Goal: Find specific page/section: Find specific page/section

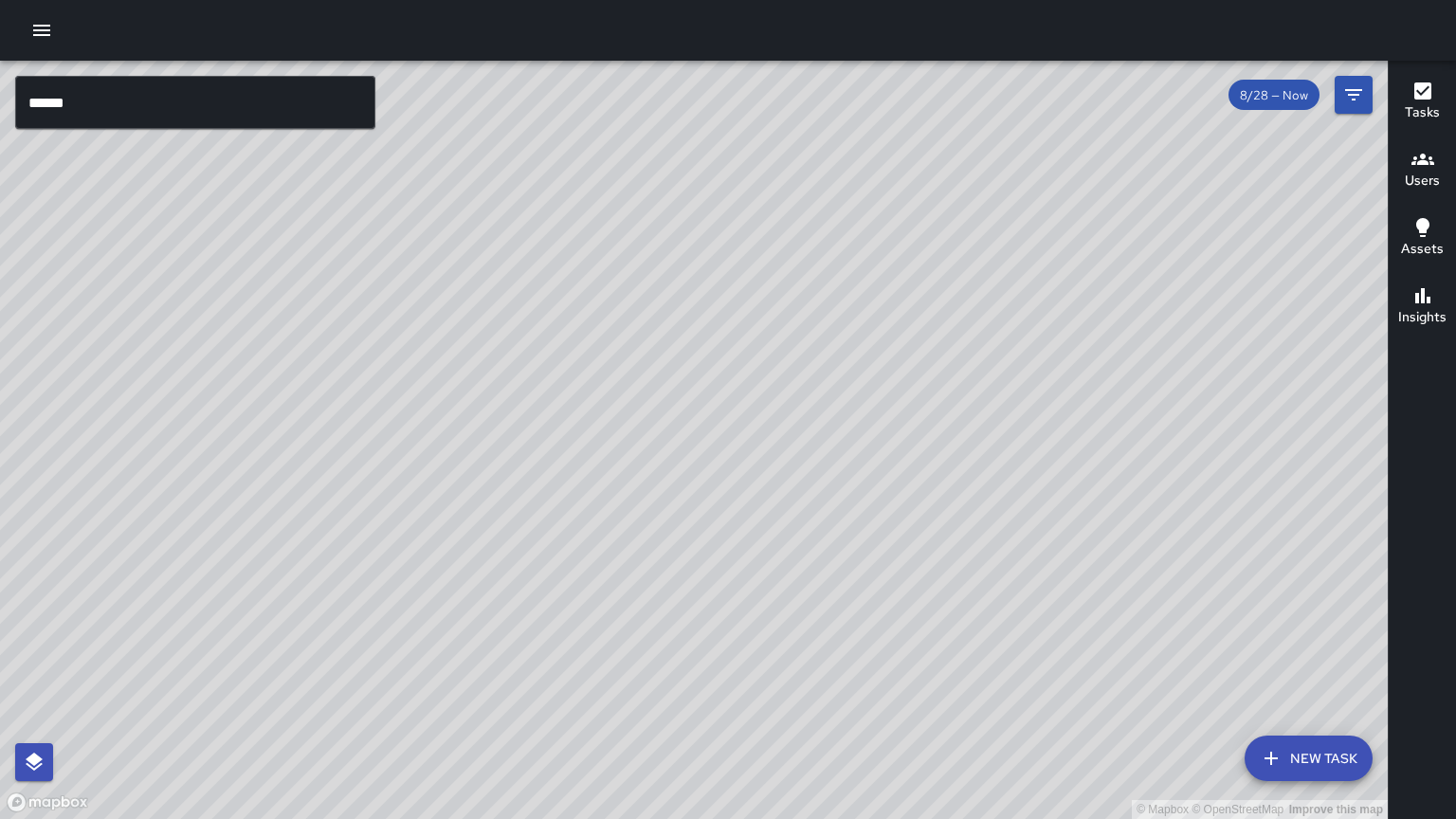
scroll to position [938, 0]
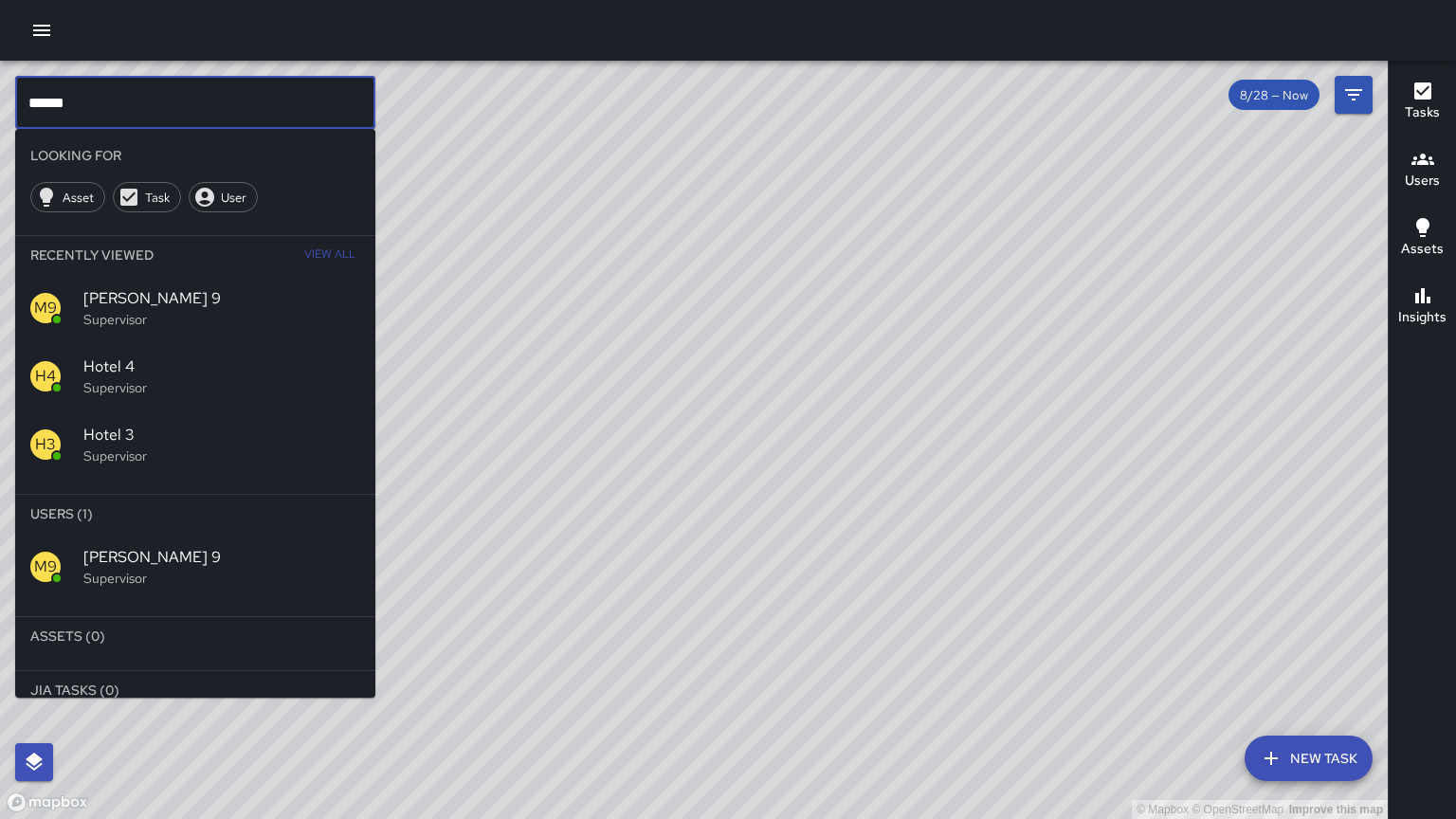
click at [296, 94] on input "******" at bounding box center [195, 102] width 360 height 54
click at [296, 92] on input "******" at bounding box center [195, 102] width 360 height 54
click at [91, 571] on p "Supervisor" at bounding box center [222, 578] width 277 height 19
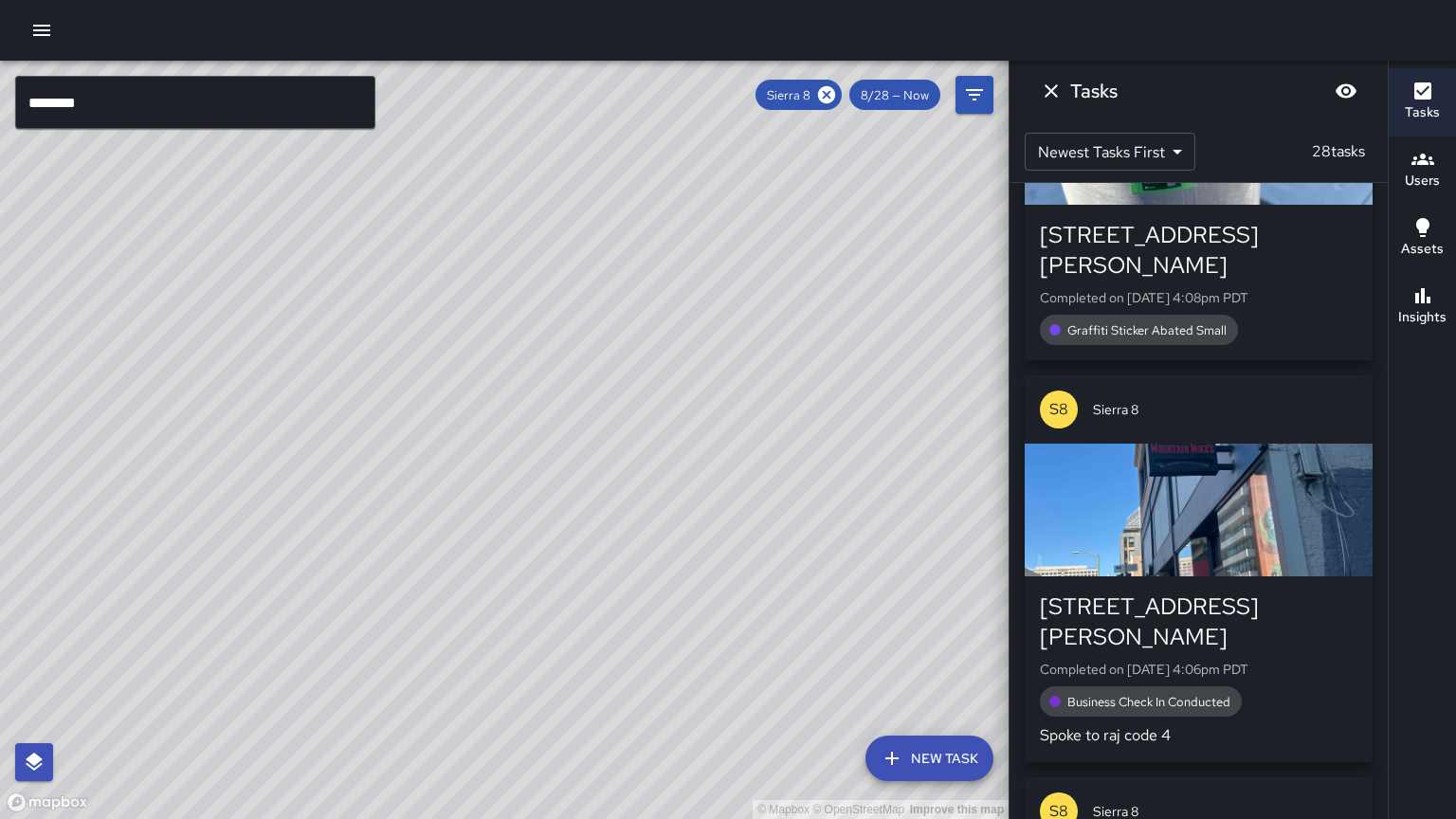
drag, startPoint x: 257, startPoint y: 622, endPoint x: 471, endPoint y: 433, distance: 285.5
click at [485, 428] on div "© Mapbox © OpenStreetMap Improve this map" at bounding box center [504, 440] width 1009 height 759
click at [379, 490] on div "© Mapbox © OpenStreetMap Improve this map" at bounding box center [504, 440] width 1009 height 759
drag, startPoint x: 332, startPoint y: 513, endPoint x: 381, endPoint y: 475, distance: 62.0
click at [381, 475] on div "© Mapbox © OpenStreetMap Improve this map" at bounding box center [504, 440] width 1009 height 759
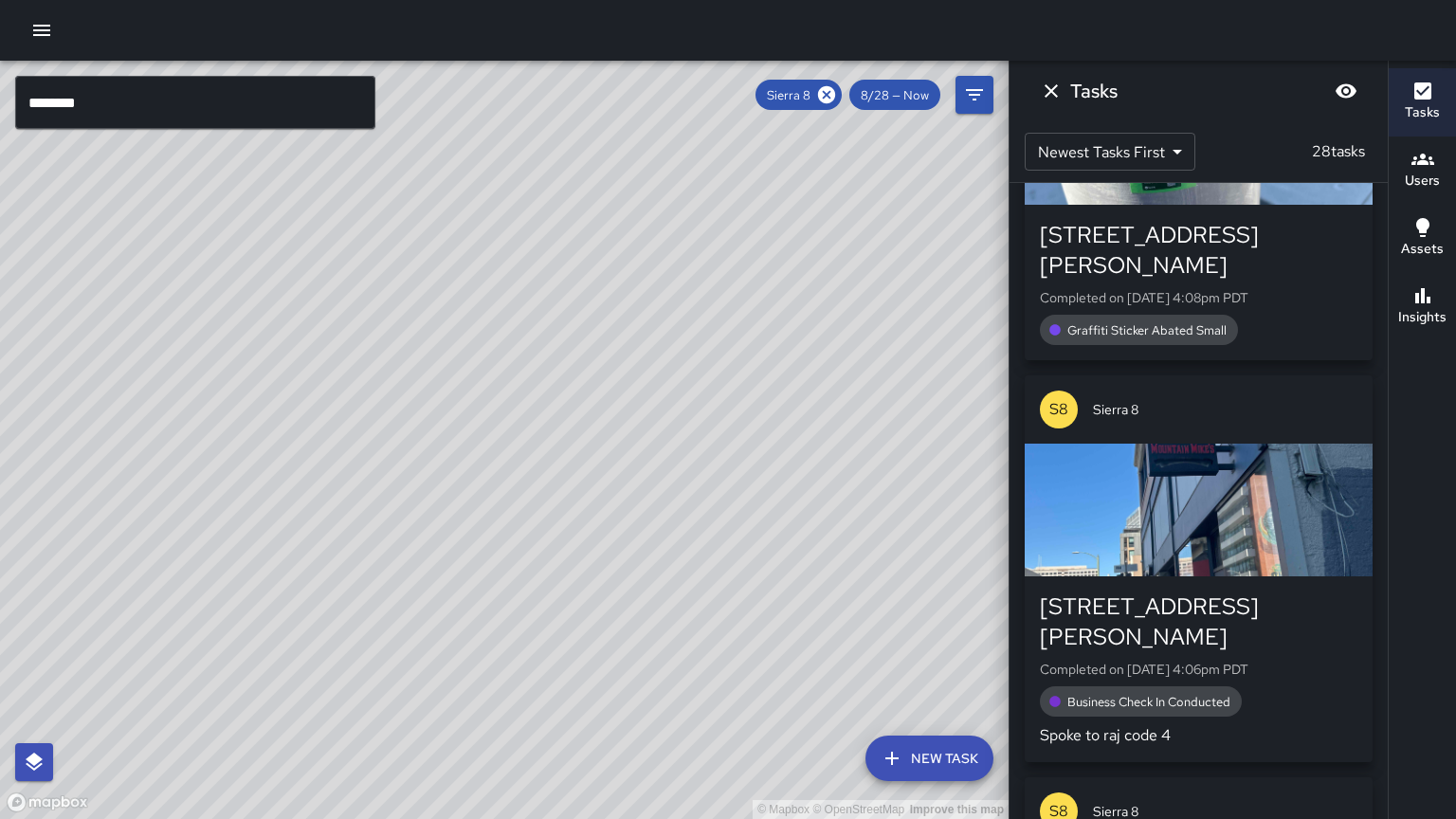
drag, startPoint x: 474, startPoint y: 474, endPoint x: 415, endPoint y: 457, distance: 61.4
click at [432, 460] on div "© Mapbox © OpenStreetMap Improve this map" at bounding box center [504, 440] width 1009 height 759
drag, startPoint x: 368, startPoint y: 569, endPoint x: 344, endPoint y: 505, distance: 68.4
click at [344, 505] on div "© Mapbox © OpenStreetMap Improve this map" at bounding box center [504, 440] width 1009 height 759
drag, startPoint x: 446, startPoint y: 466, endPoint x: 285, endPoint y: 711, distance: 293.2
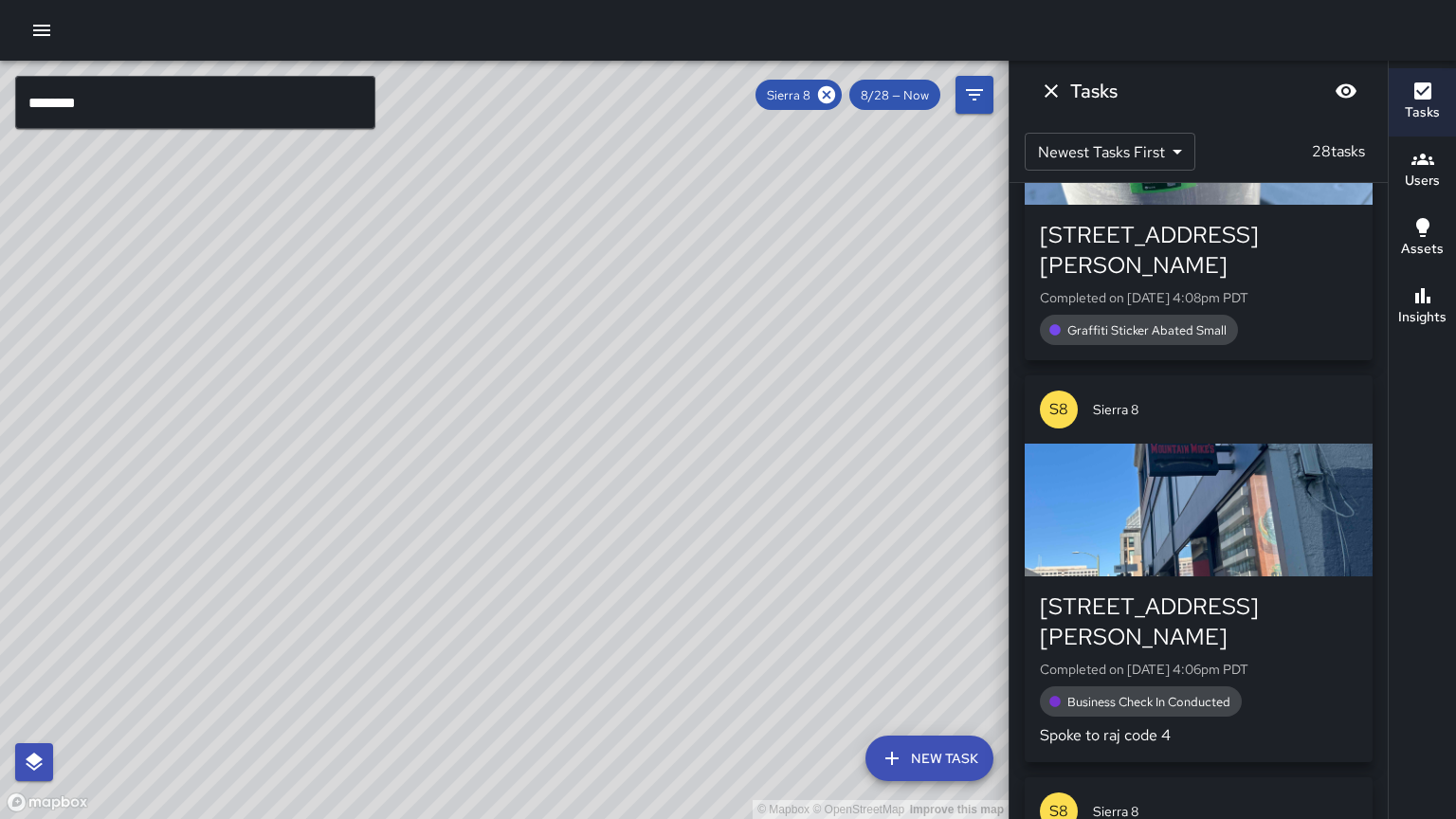
click at [285, 712] on div "© Mapbox © OpenStreetMap Improve this map" at bounding box center [504, 440] width 1009 height 759
click at [831, 95] on icon at bounding box center [826, 95] width 17 height 17
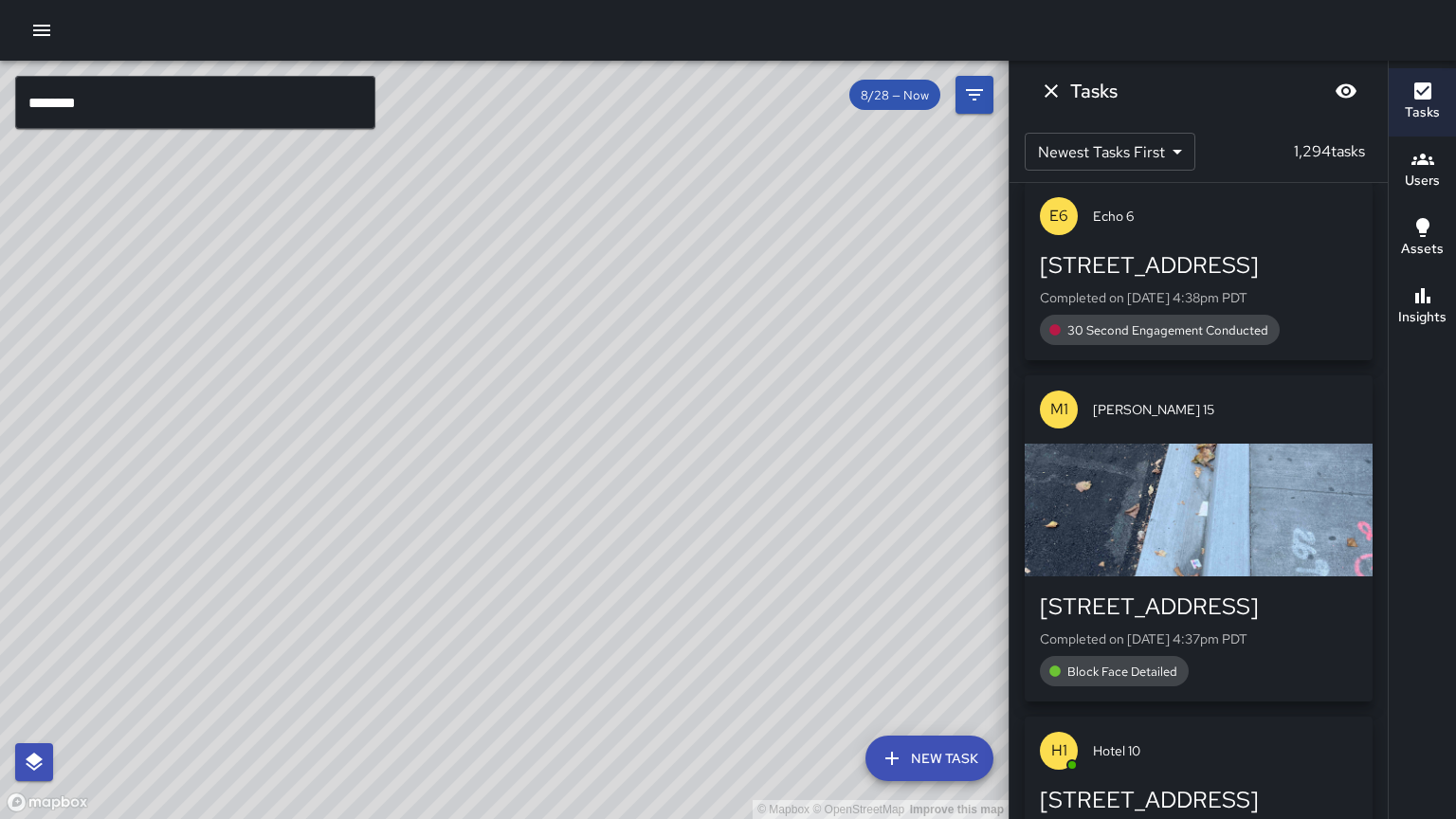
click at [626, 281] on div "© Mapbox © OpenStreetMap Improve this map" at bounding box center [504, 440] width 1009 height 759
drag, startPoint x: 221, startPoint y: 416, endPoint x: 343, endPoint y: 430, distance: 122.8
click at [341, 426] on div "© Mapbox © OpenStreetMap Improve this map" at bounding box center [504, 440] width 1009 height 759
drag, startPoint x: 480, startPoint y: 357, endPoint x: 352, endPoint y: 450, distance: 158.2
click at [352, 450] on div "© Mapbox © OpenStreetMap Improve this map" at bounding box center [504, 440] width 1009 height 759
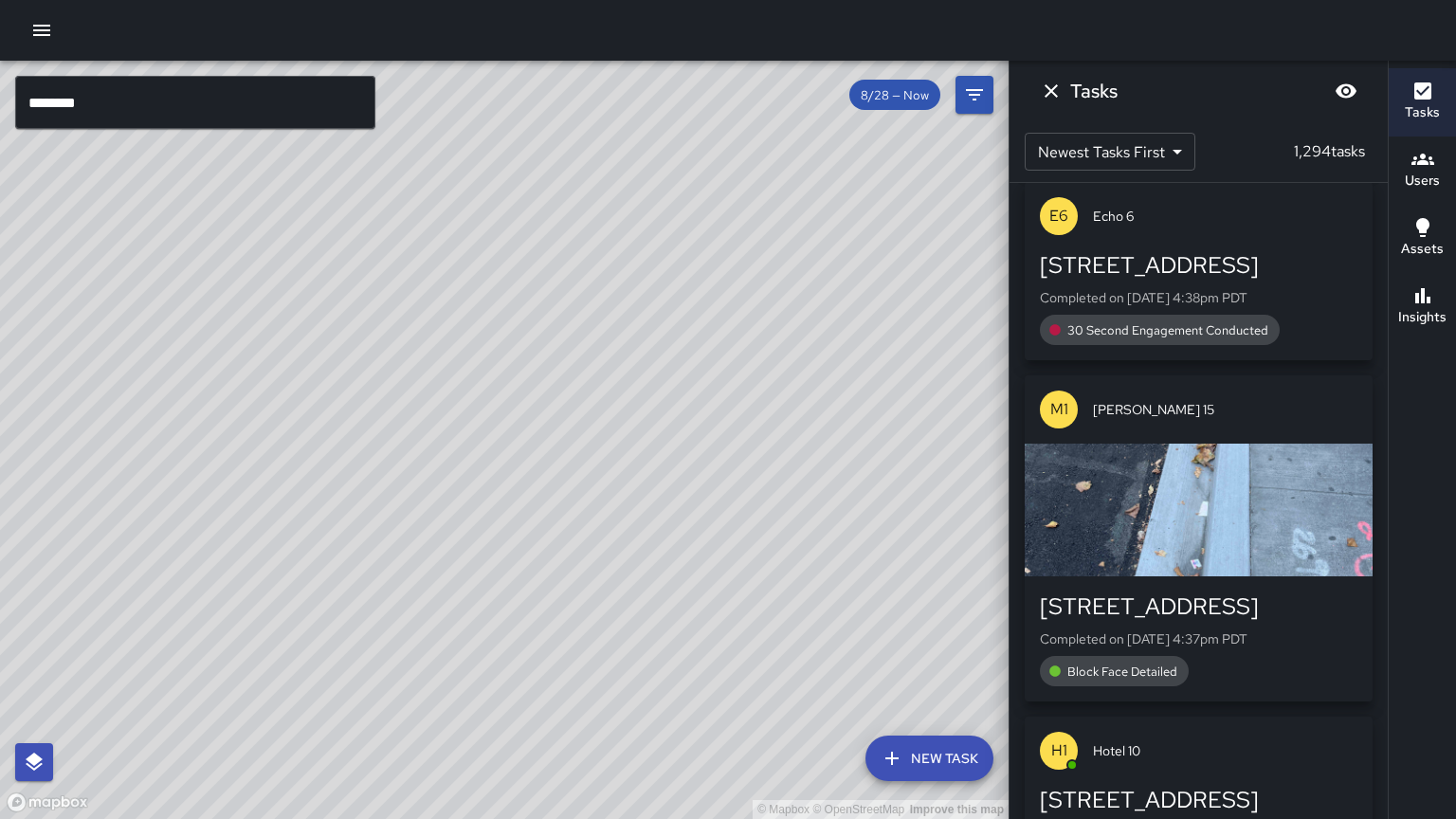
drag, startPoint x: 392, startPoint y: 590, endPoint x: 553, endPoint y: 463, distance: 205.1
click at [553, 463] on div "© Mapbox © OpenStreetMap Improve this map" at bounding box center [504, 440] width 1009 height 759
drag, startPoint x: 551, startPoint y: 499, endPoint x: 612, endPoint y: 466, distance: 69.4
click at [618, 465] on div "© Mapbox © OpenStreetMap Improve this map" at bounding box center [504, 440] width 1009 height 759
drag, startPoint x: 531, startPoint y: 482, endPoint x: 585, endPoint y: 478, distance: 54.1
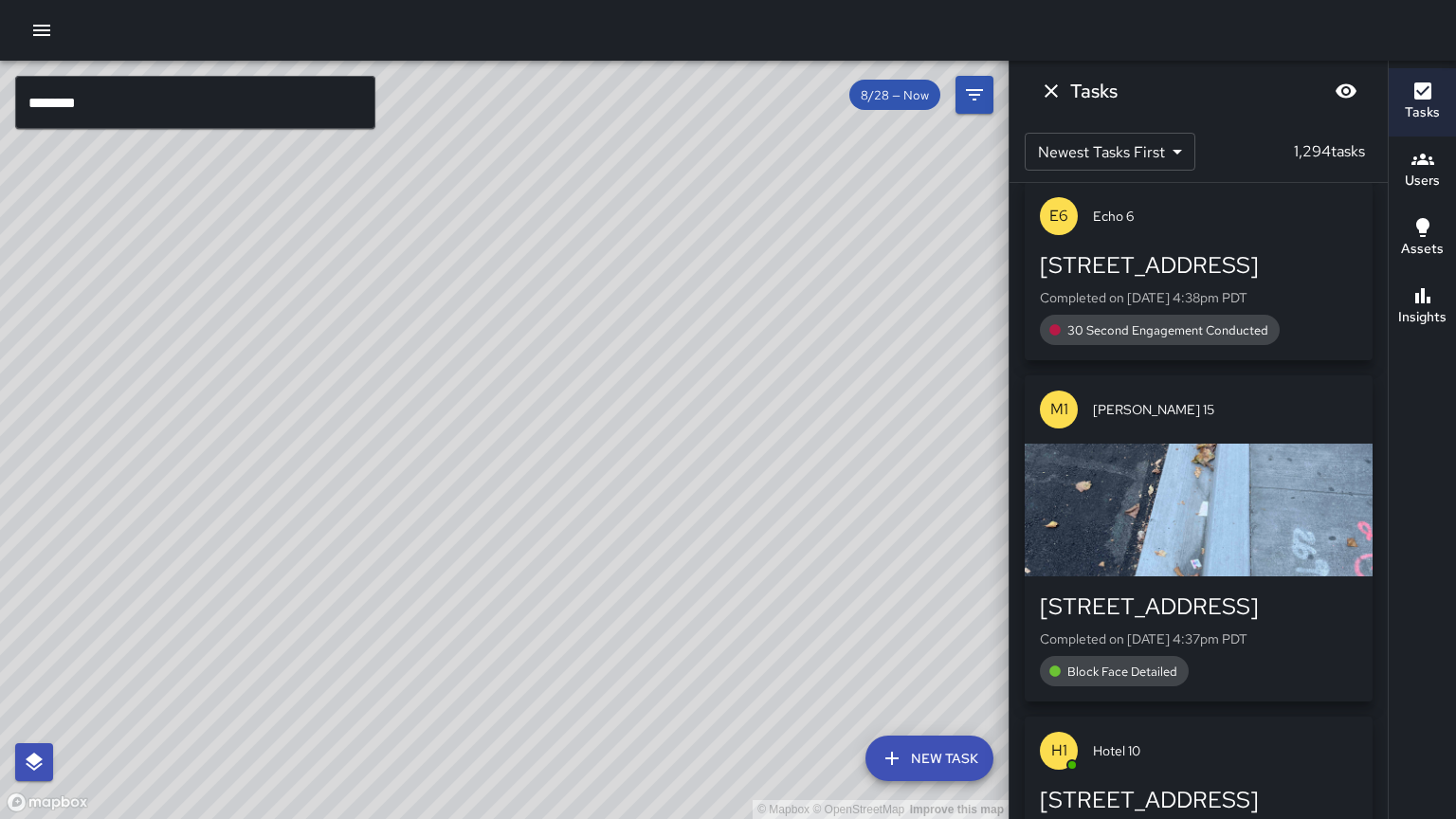
click at [585, 478] on div "© Mapbox © OpenStreetMap Improve this map" at bounding box center [504, 440] width 1009 height 759
drag, startPoint x: 650, startPoint y: 572, endPoint x: 622, endPoint y: 550, distance: 35.6
click at [622, 550] on div "© Mapbox © OpenStreetMap Improve this map" at bounding box center [504, 440] width 1009 height 759
drag, startPoint x: 623, startPoint y: 517, endPoint x: 446, endPoint y: 539, distance: 178.4
click at [446, 539] on div "© Mapbox © OpenStreetMap Improve this map M8 [PERSON_NAME] 8 [STREET_ADDRESS] C…" at bounding box center [504, 440] width 1009 height 759
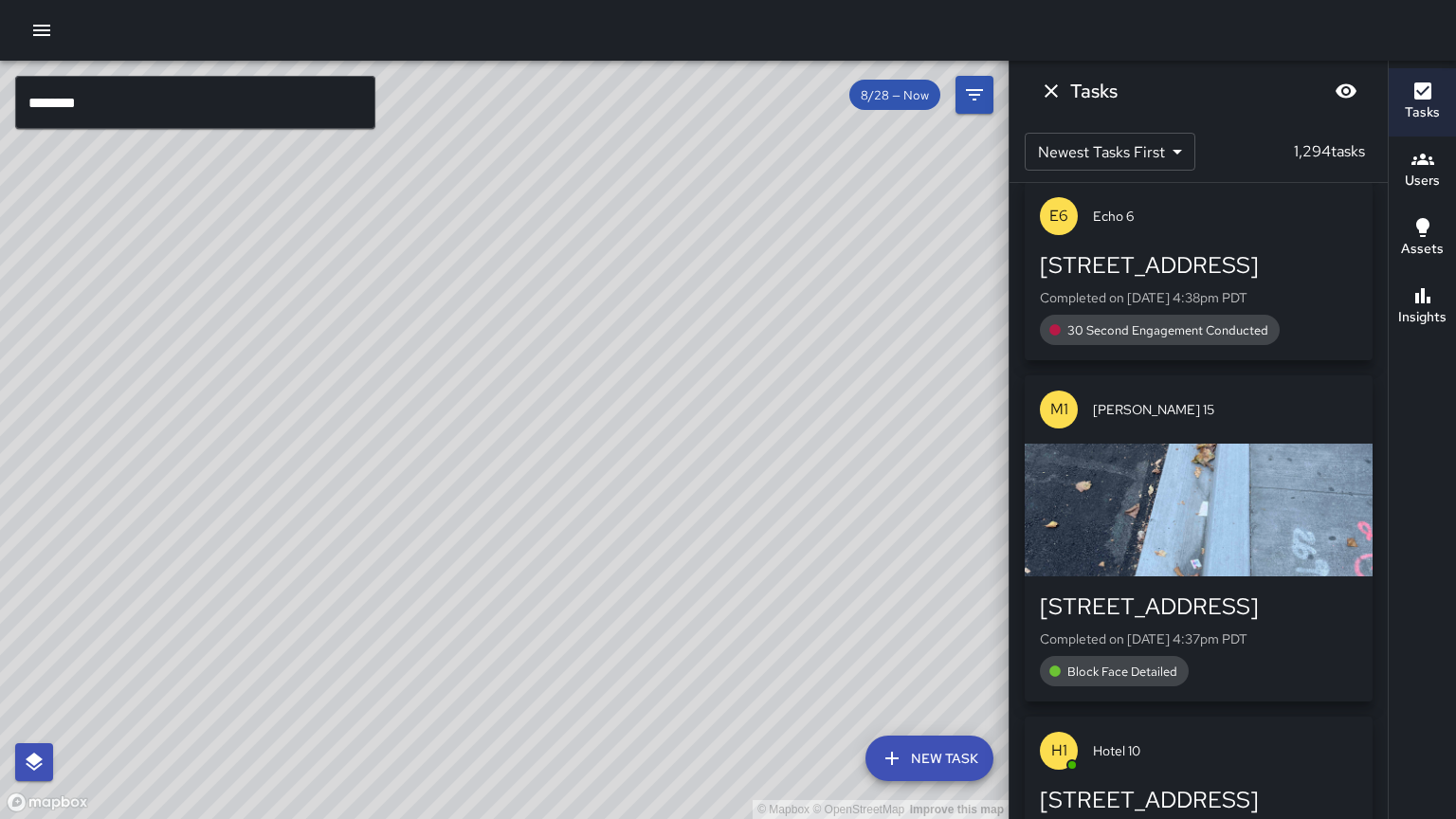
drag, startPoint x: 573, startPoint y: 539, endPoint x: 540, endPoint y: 537, distance: 33.1
click at [540, 537] on div "© Mapbox © OpenStreetMap Improve this map" at bounding box center [504, 440] width 1009 height 759
drag, startPoint x: 568, startPoint y: 499, endPoint x: 733, endPoint y: 391, distance: 197.2
click at [759, 380] on div "© Mapbox © OpenStreetMap Improve this map" at bounding box center [504, 440] width 1009 height 759
drag, startPoint x: 330, startPoint y: 670, endPoint x: 550, endPoint y: 426, distance: 328.5
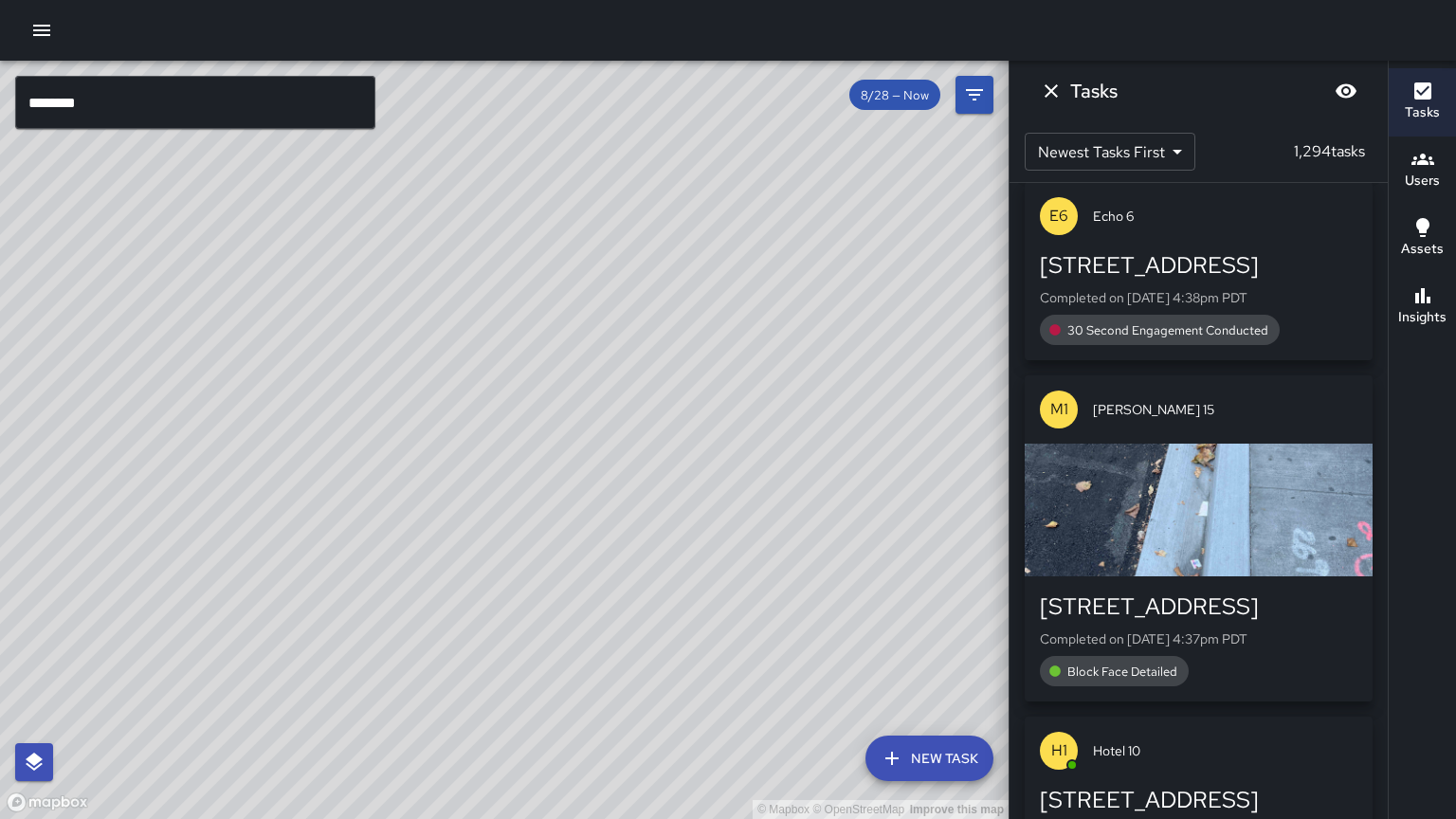
click at [550, 424] on div "© Mapbox © OpenStreetMap Improve this map C3 Cobra [GEOGRAPHIC_DATA][STREET_ADD…" at bounding box center [504, 440] width 1009 height 759
drag, startPoint x: 439, startPoint y: 633, endPoint x: 508, endPoint y: 524, distance: 129.0
click at [511, 521] on div "© Mapbox © OpenStreetMap Improve this map" at bounding box center [504, 440] width 1009 height 759
drag, startPoint x: 530, startPoint y: 568, endPoint x: 402, endPoint y: 569, distance: 128.0
click at [402, 569] on div "© Mapbox © OpenStreetMap Improve this map" at bounding box center [504, 440] width 1009 height 759
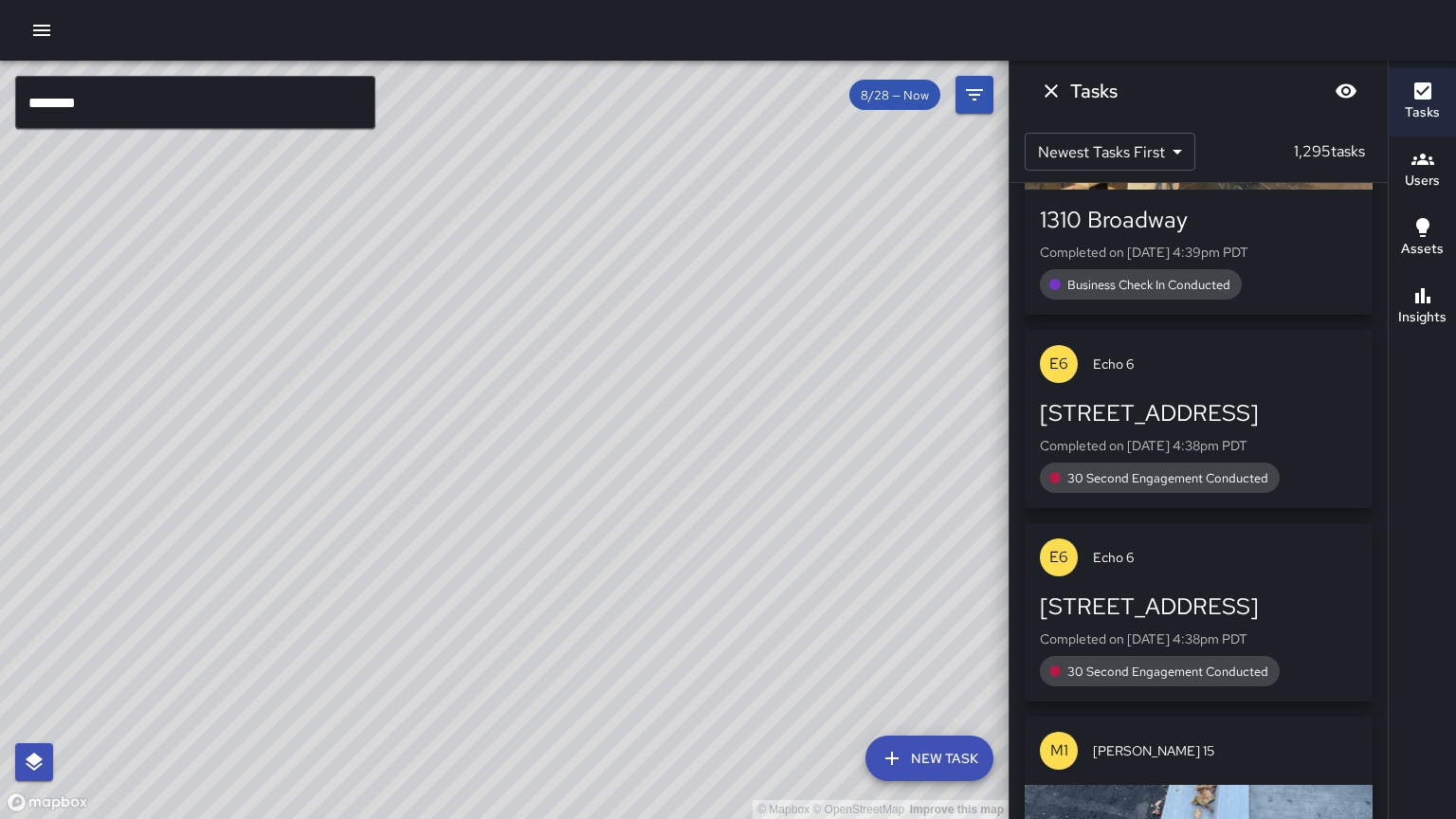
click at [133, 116] on input "********" at bounding box center [195, 102] width 360 height 54
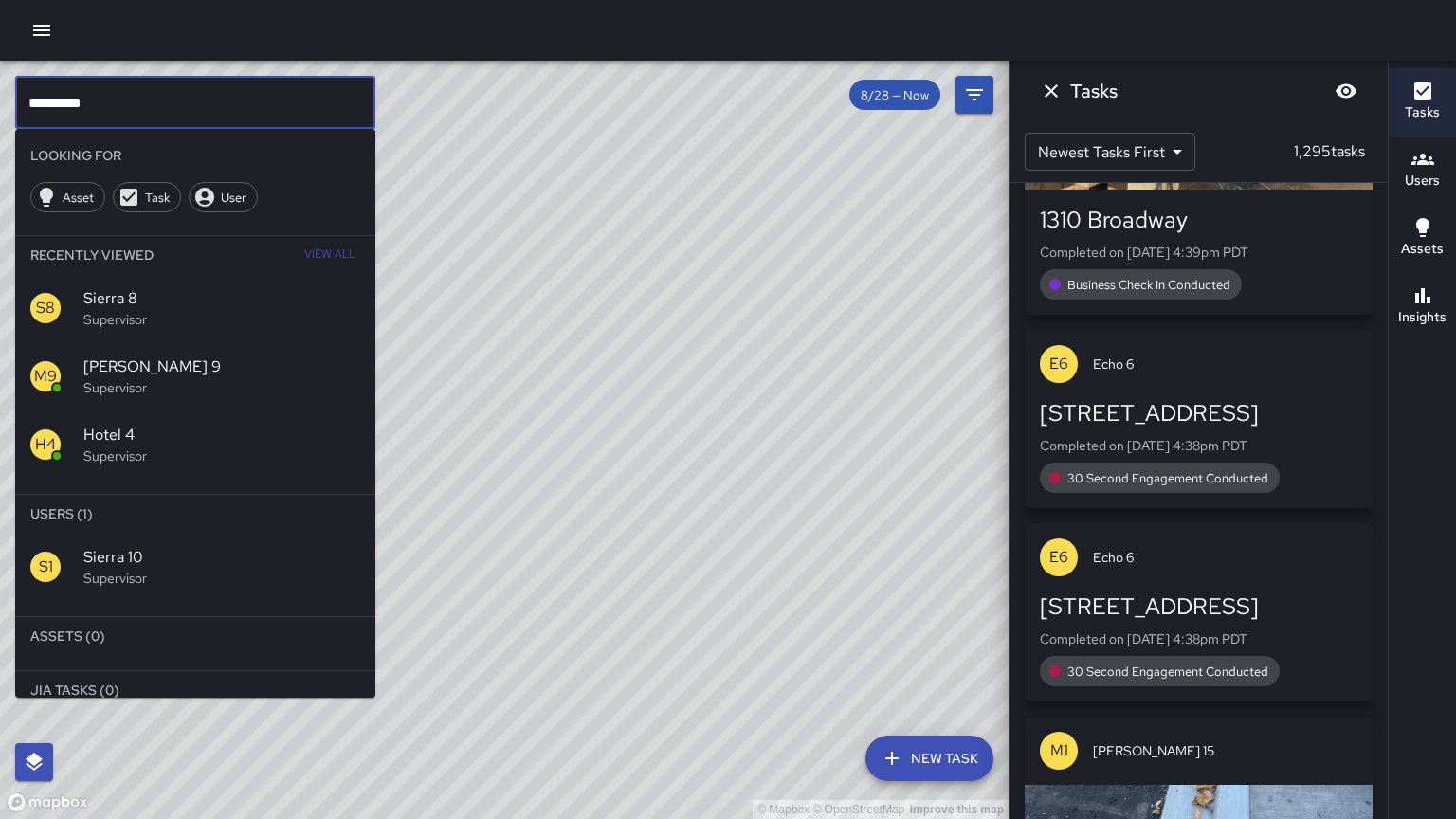
type input "*********"
click at [193, 560] on span "Sierra 10" at bounding box center [222, 557] width 277 height 23
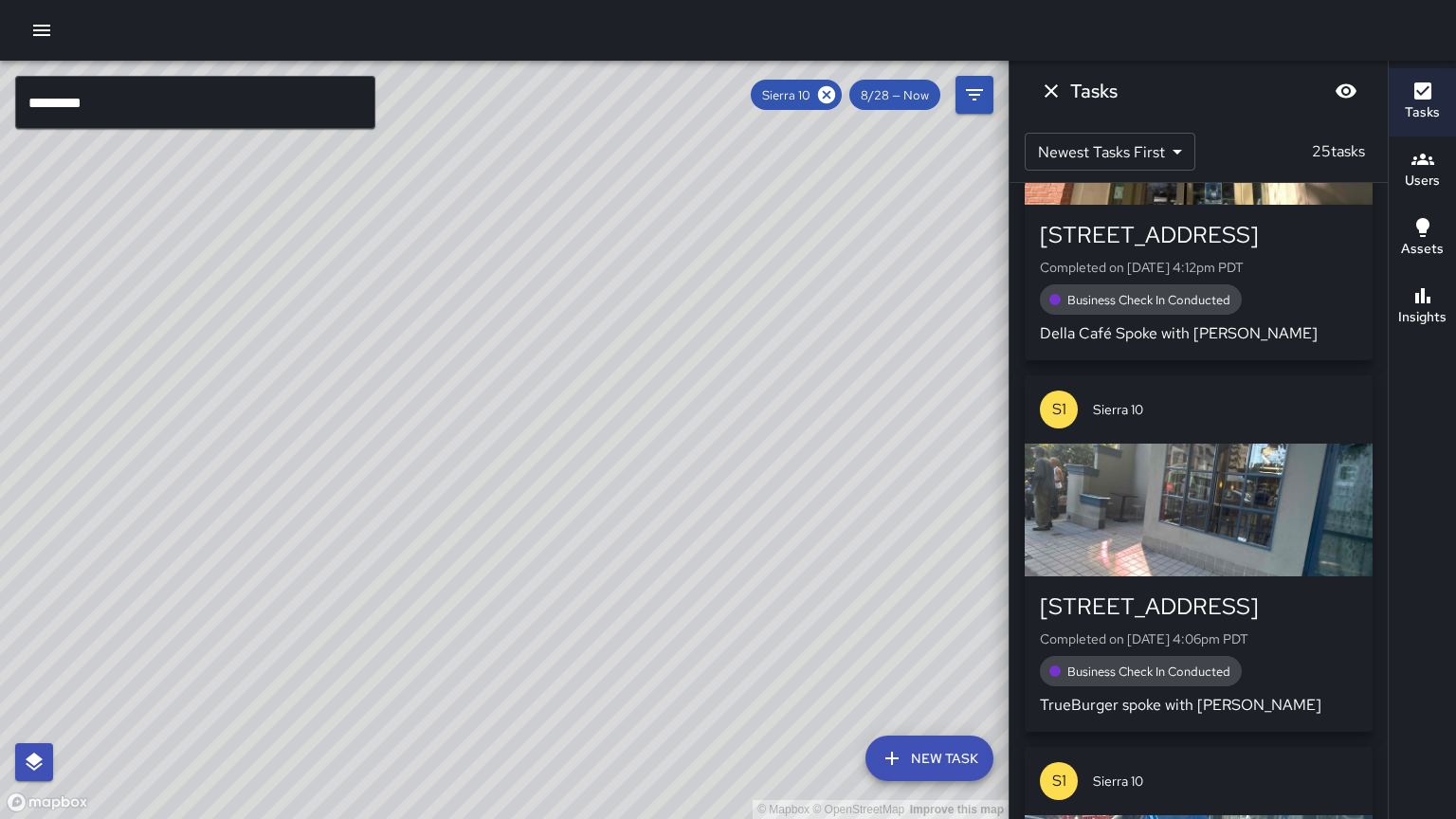
drag, startPoint x: 678, startPoint y: 218, endPoint x: 445, endPoint y: 590, distance: 438.9
click at [445, 590] on div "© Mapbox © OpenStreetMap Improve this map" at bounding box center [504, 440] width 1009 height 759
drag, startPoint x: 465, startPoint y: 440, endPoint x: 410, endPoint y: 507, distance: 86.7
click at [410, 507] on div "© Mapbox © OpenStreetMap Improve this map" at bounding box center [504, 440] width 1009 height 759
drag, startPoint x: 325, startPoint y: 478, endPoint x: 310, endPoint y: 560, distance: 83.4
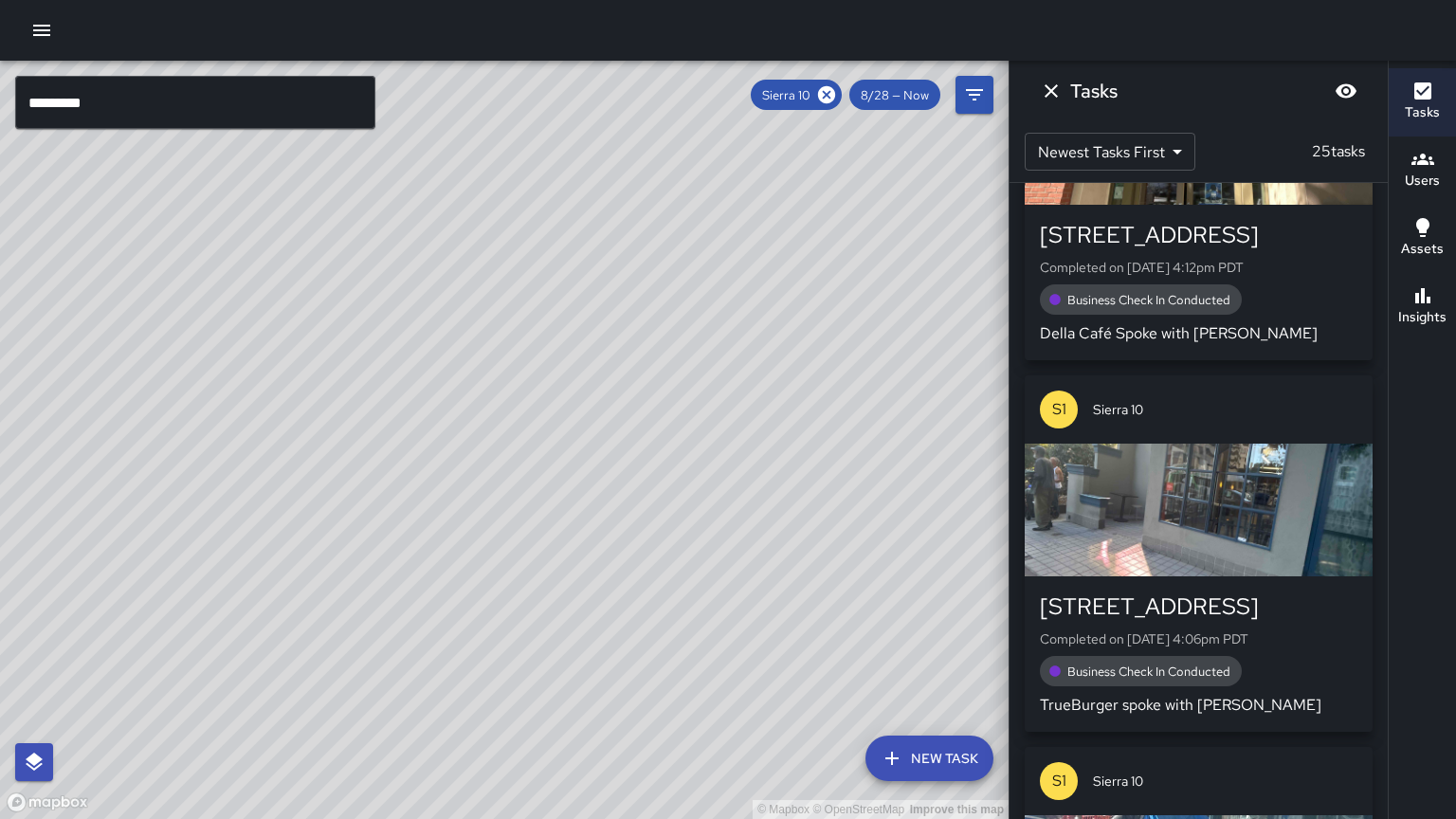
click at [310, 560] on div "© Mapbox © OpenStreetMap Improve this map" at bounding box center [504, 440] width 1009 height 759
drag, startPoint x: 279, startPoint y: 629, endPoint x: 332, endPoint y: 582, distance: 70.8
click at [331, 583] on div "© Mapbox © OpenStreetMap Improve this map" at bounding box center [504, 440] width 1009 height 759
drag, startPoint x: 322, startPoint y: 483, endPoint x: 356, endPoint y: 593, distance: 115.1
click at [356, 593] on div "© Mapbox © OpenStreetMap Improve this map" at bounding box center [504, 440] width 1009 height 759
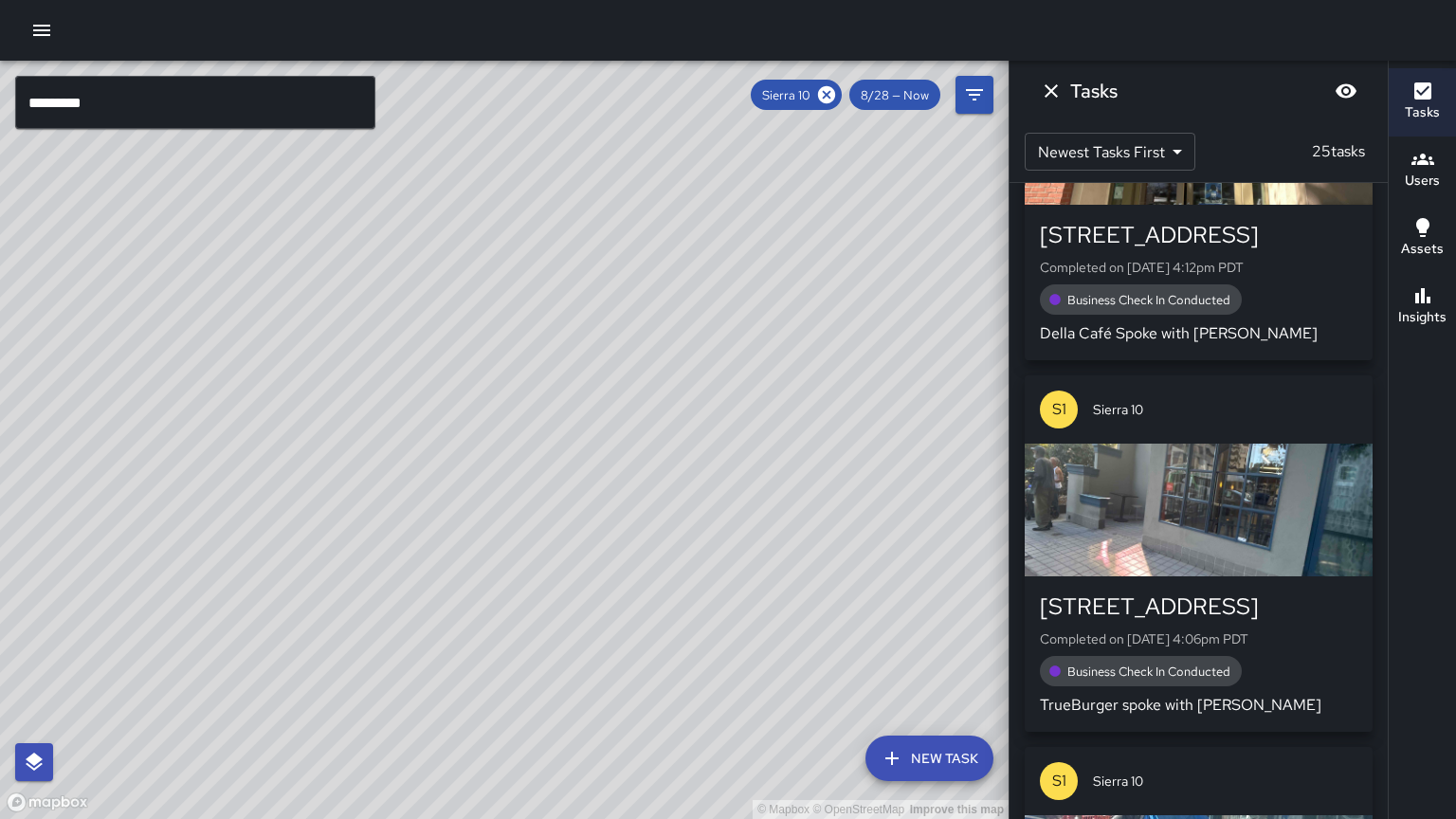
drag, startPoint x: 512, startPoint y: 548, endPoint x: 318, endPoint y: 540, distance: 194.2
click at [318, 540] on div "© Mapbox © OpenStreetMap Improve this map" at bounding box center [504, 440] width 1009 height 759
click at [307, 529] on div "© Mapbox © OpenStreetMap Improve this map" at bounding box center [504, 440] width 1009 height 759
click at [294, 614] on div "© Mapbox © OpenStreetMap Improve this map" at bounding box center [504, 440] width 1009 height 759
drag, startPoint x: 312, startPoint y: 673, endPoint x: 339, endPoint y: 667, distance: 27.7
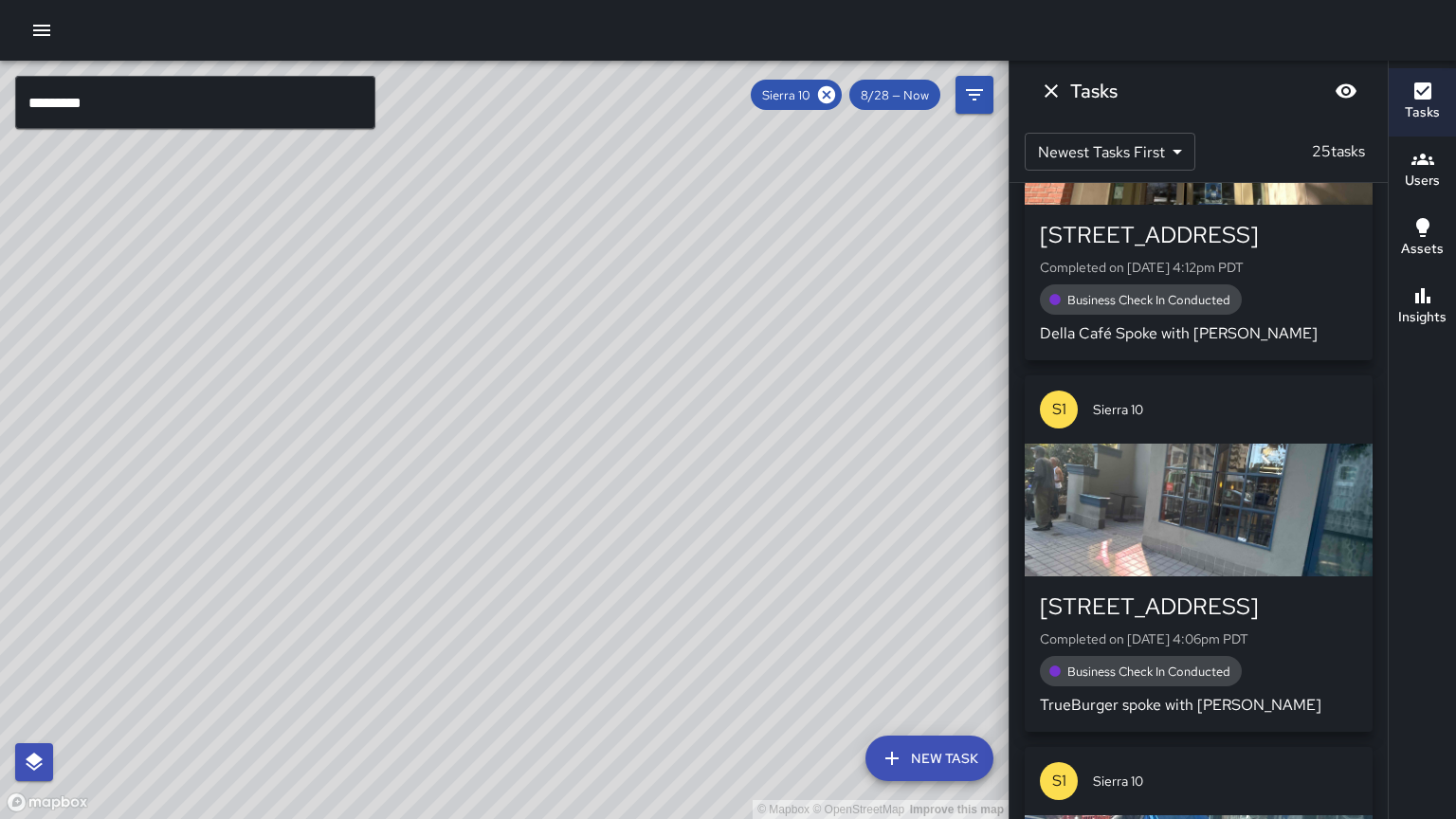
click at [339, 667] on div "© Mapbox © OpenStreetMap Improve this map" at bounding box center [504, 440] width 1009 height 759
click at [1445, 308] on h6 "Insights" at bounding box center [1422, 317] width 49 height 21
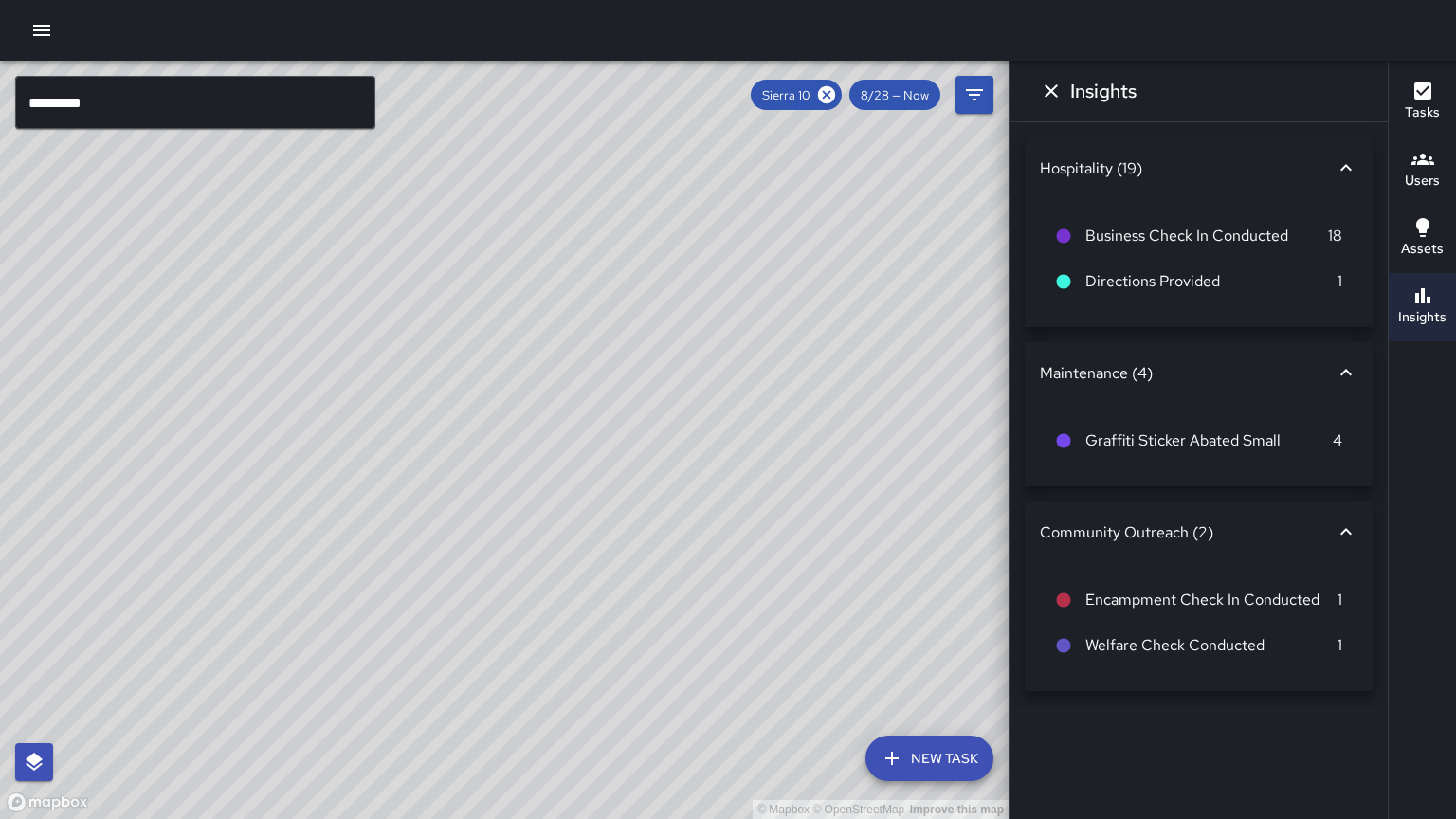
scroll to position [0, 0]
click at [1052, 93] on icon "Dismiss" at bounding box center [1051, 91] width 23 height 23
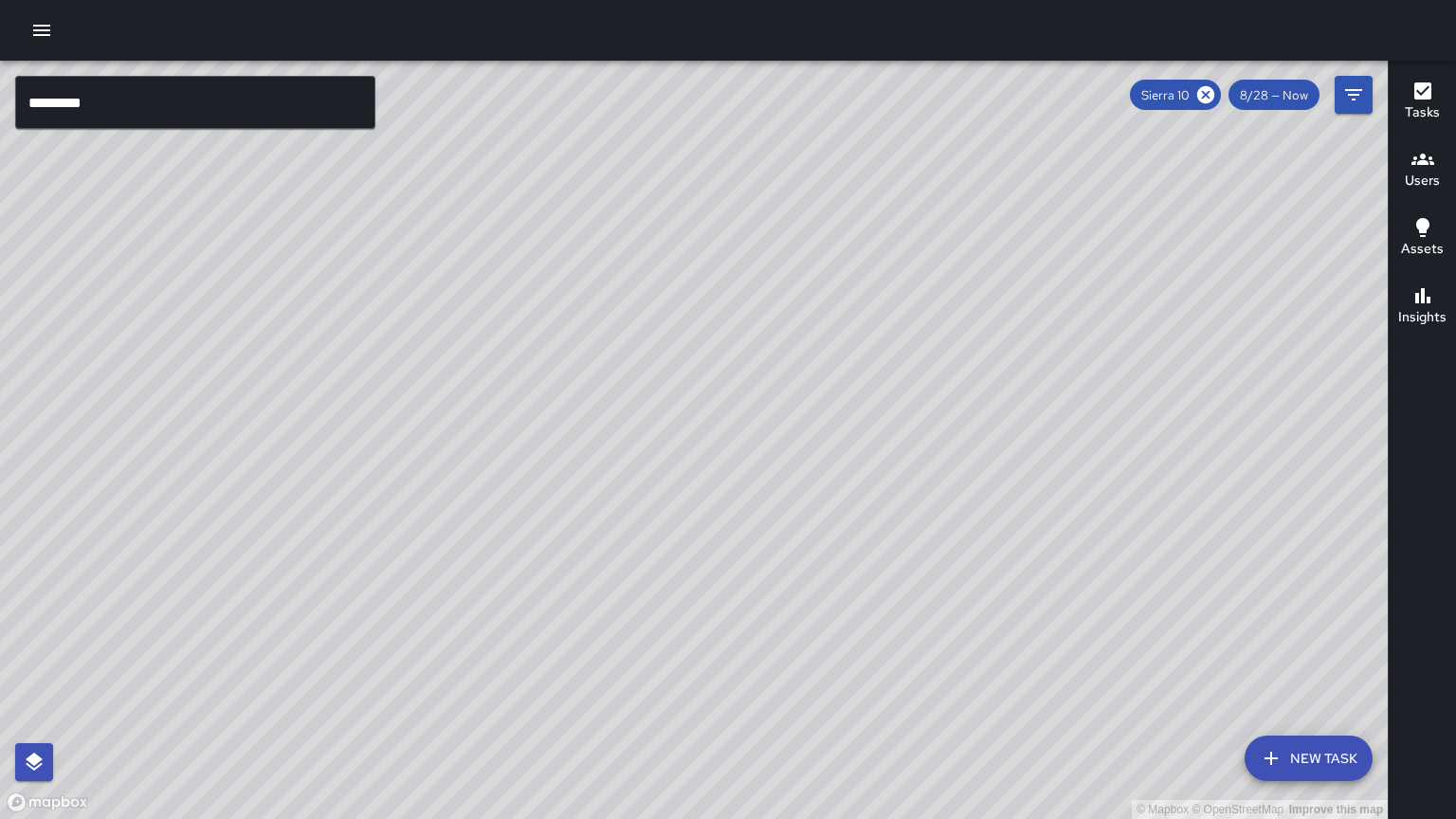
drag, startPoint x: 871, startPoint y: 246, endPoint x: 924, endPoint y: 175, distance: 88.6
click at [849, 210] on div "© Mapbox © OpenStreetMap Improve this map" at bounding box center [694, 440] width 1388 height 759
click at [1214, 94] on icon at bounding box center [1206, 95] width 17 height 17
drag, startPoint x: 748, startPoint y: 509, endPoint x: 992, endPoint y: 219, distance: 379.0
click at [992, 219] on div "© Mapbox © OpenStreetMap Improve this map" at bounding box center [694, 440] width 1388 height 759
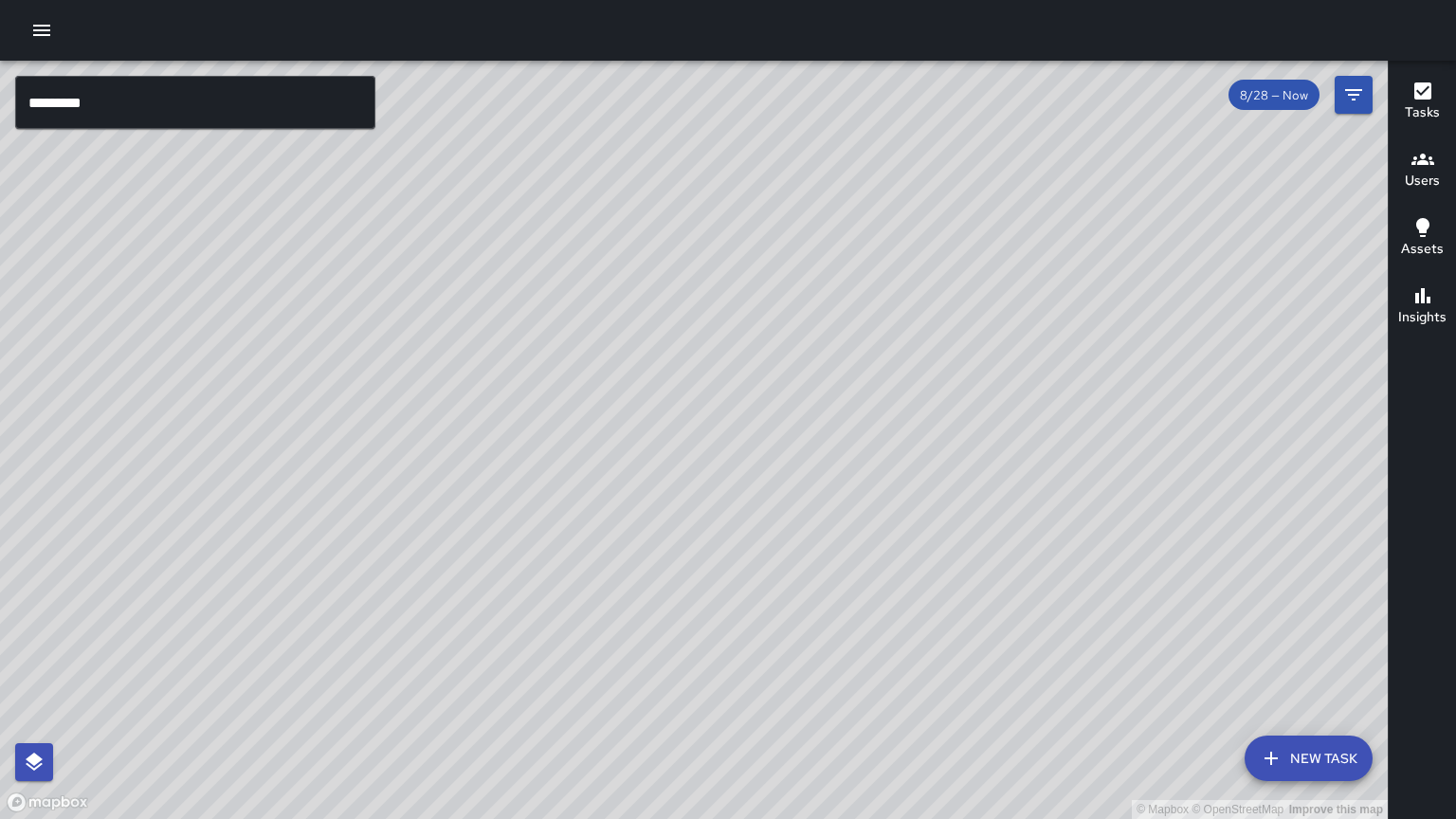
drag, startPoint x: 872, startPoint y: 504, endPoint x: 909, endPoint y: 418, distance: 93.6
click at [944, 387] on div "© Mapbox © OpenStreetMap Improve this map" at bounding box center [694, 440] width 1388 height 759
drag, startPoint x: 672, startPoint y: 489, endPoint x: 739, endPoint y: 478, distance: 67.9
click at [742, 477] on div "© Mapbox © OpenStreetMap Improve this map" at bounding box center [694, 440] width 1388 height 759
drag, startPoint x: 856, startPoint y: 374, endPoint x: 678, endPoint y: 557, distance: 255.3
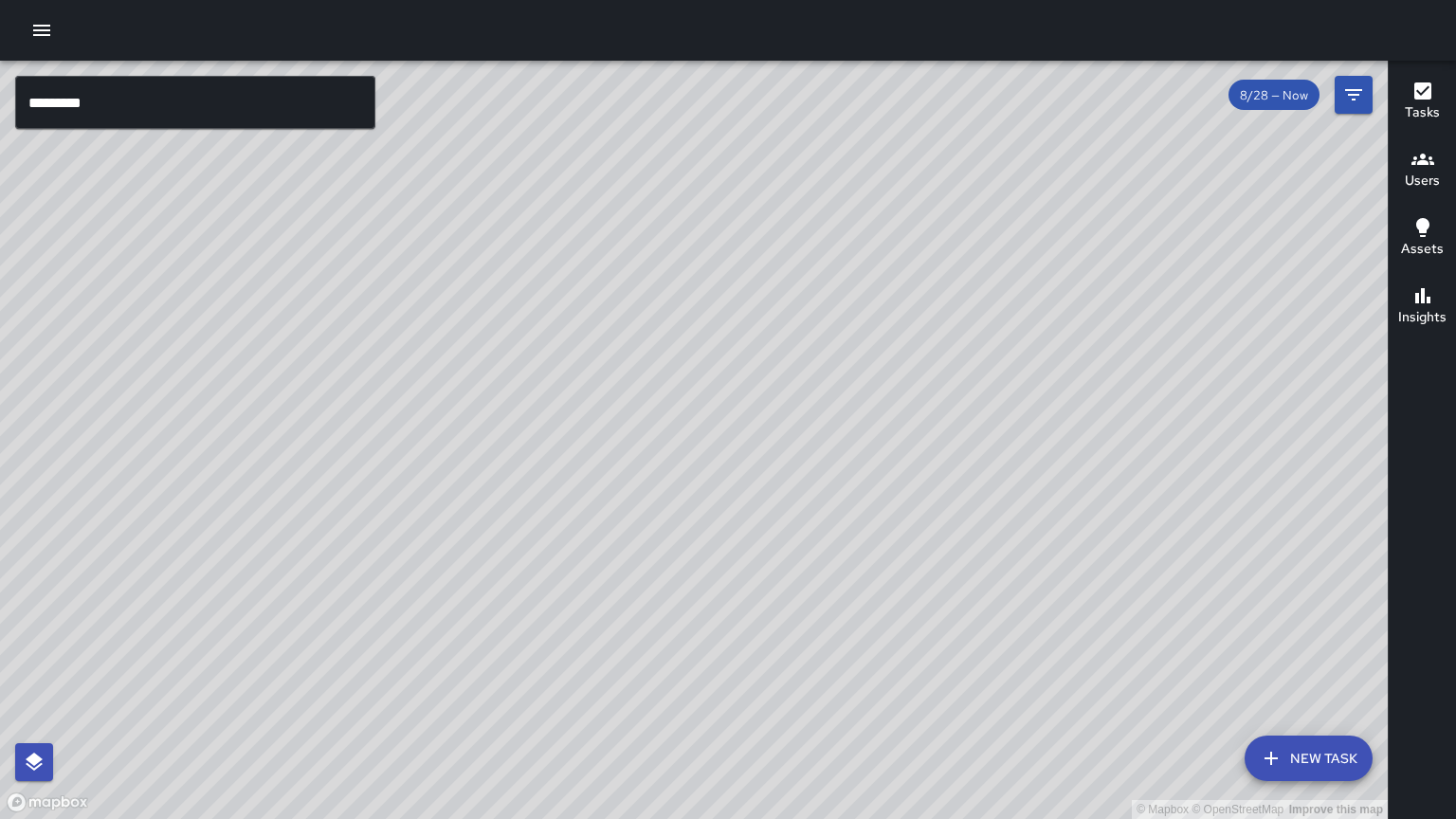
click at [682, 553] on div "© Mapbox © OpenStreetMap Improve this map" at bounding box center [694, 440] width 1388 height 759
drag, startPoint x: 717, startPoint y: 497, endPoint x: 646, endPoint y: 607, distance: 130.9
click at [646, 607] on div "© Mapbox © OpenStreetMap Improve this map" at bounding box center [694, 440] width 1388 height 759
drag, startPoint x: 232, startPoint y: 630, endPoint x: 132, endPoint y: 705, distance: 125.0
click at [132, 705] on div "© Mapbox © OpenStreetMap Improve this map" at bounding box center [694, 440] width 1388 height 759
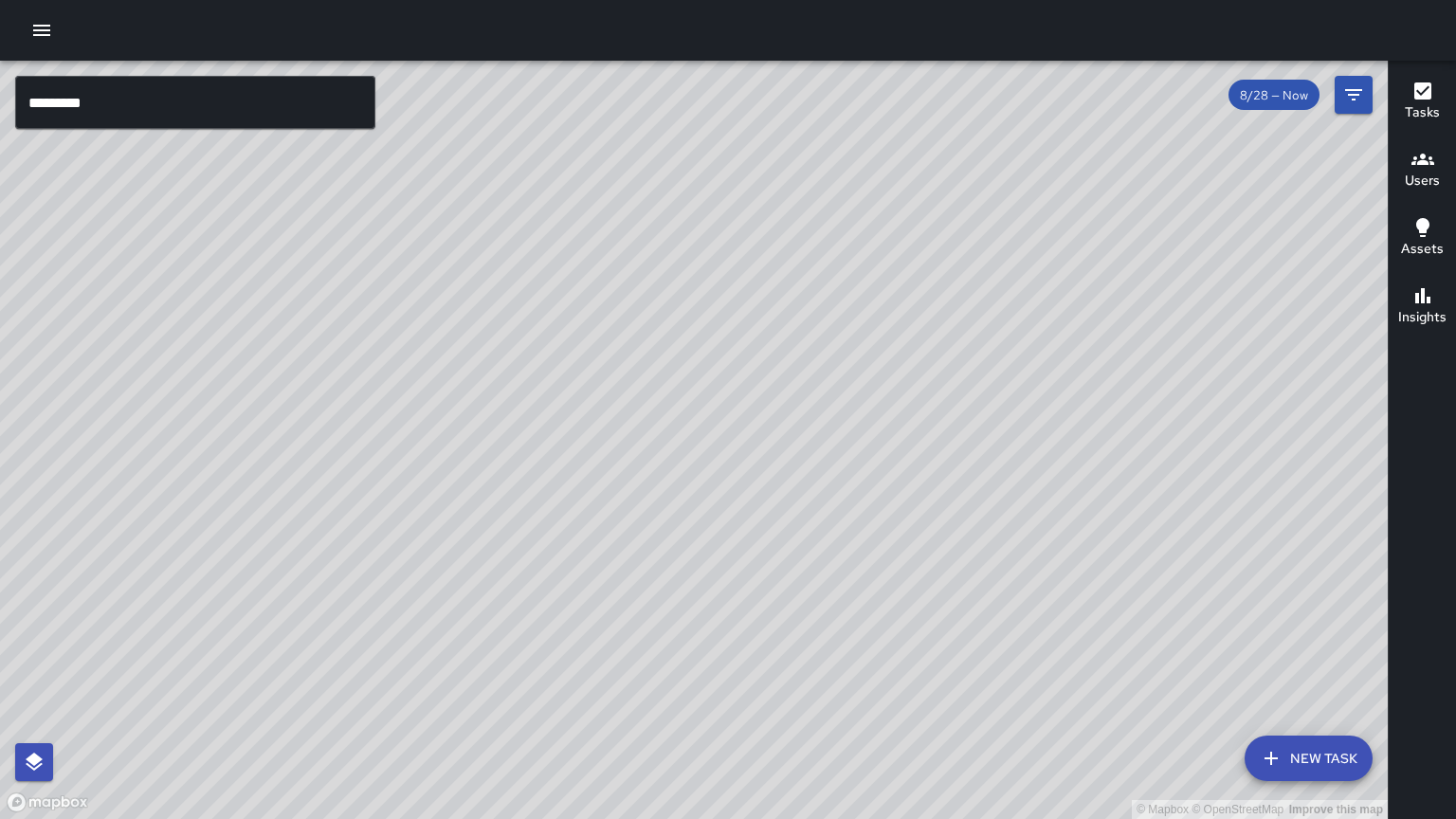
drag, startPoint x: 455, startPoint y: 483, endPoint x: 430, endPoint y: 548, distance: 69.6
click at [430, 548] on div "© Mapbox © OpenStreetMap Improve this map" at bounding box center [694, 440] width 1388 height 759
drag, startPoint x: 510, startPoint y: 506, endPoint x: 592, endPoint y: 426, distance: 114.6
click at [592, 426] on div "© Mapbox © OpenStreetMap Improve this map" at bounding box center [694, 440] width 1388 height 759
drag, startPoint x: 788, startPoint y: 479, endPoint x: 518, endPoint y: 570, distance: 284.9
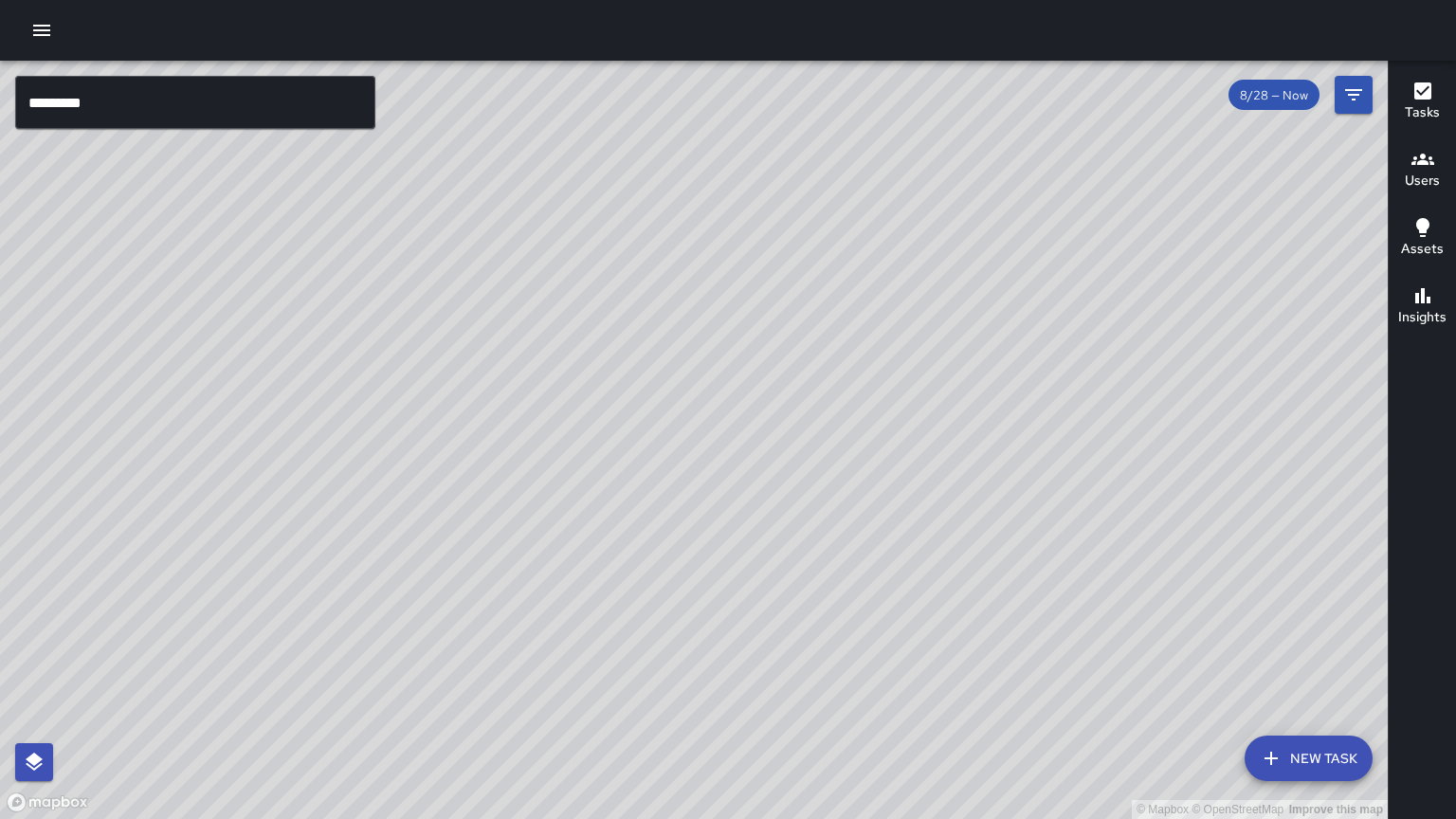
click at [518, 570] on div "© Mapbox © OpenStreetMap Improve this map" at bounding box center [694, 440] width 1388 height 759
drag, startPoint x: 709, startPoint y: 545, endPoint x: 607, endPoint y: 588, distance: 110.7
click at [616, 586] on div "© Mapbox © OpenStreetMap Improve this map" at bounding box center [694, 440] width 1388 height 759
drag, startPoint x: 545, startPoint y: 615, endPoint x: 627, endPoint y: 470, distance: 166.6
click at [627, 470] on div "© Mapbox © OpenStreetMap Improve this map" at bounding box center [694, 440] width 1388 height 759
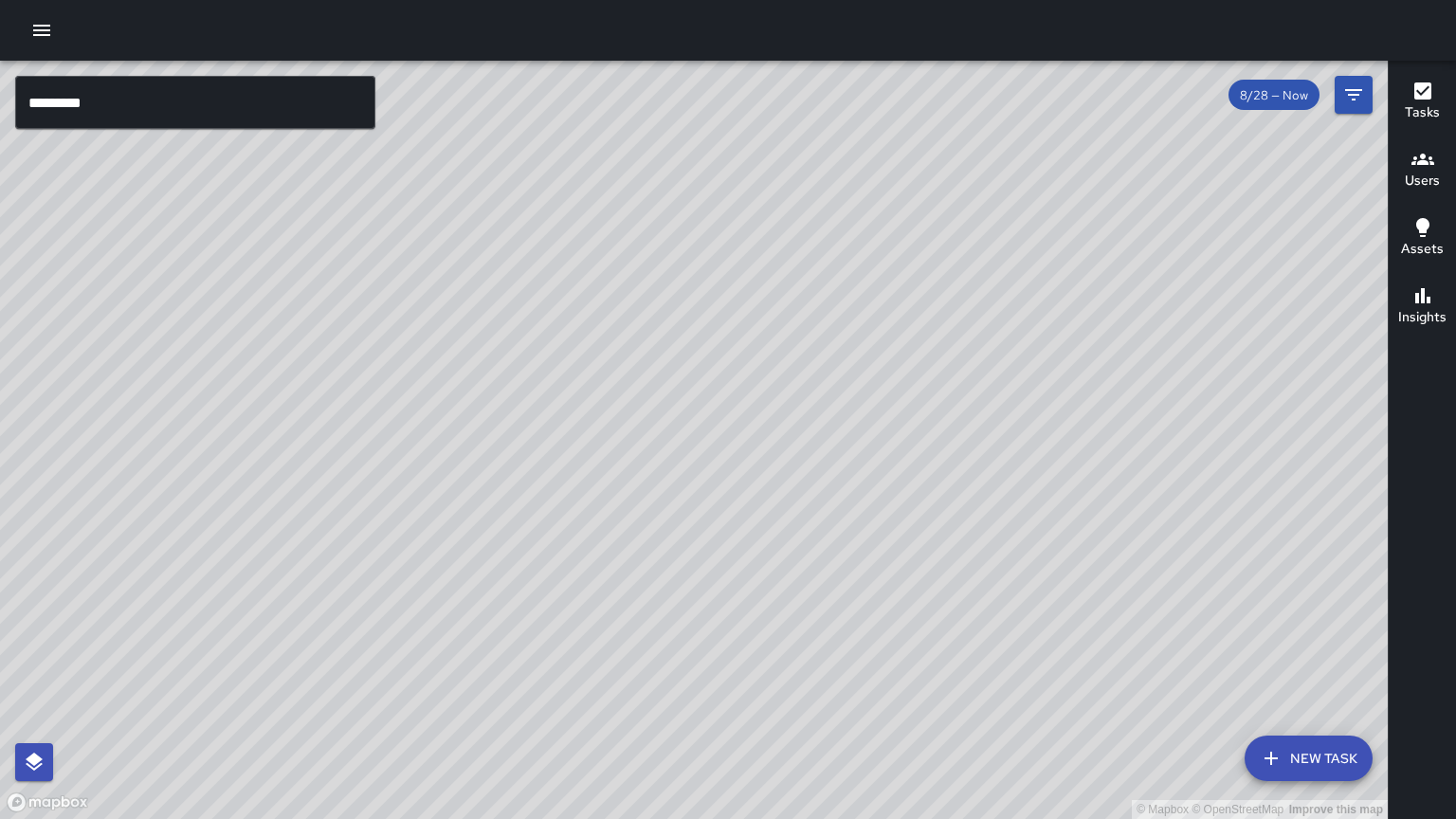
drag, startPoint x: 717, startPoint y: 451, endPoint x: 645, endPoint y: 581, distance: 148.6
click at [645, 581] on div "© Mapbox © OpenStreetMap Improve this map" at bounding box center [694, 440] width 1388 height 759
drag, startPoint x: 330, startPoint y: 508, endPoint x: 1077, endPoint y: 623, distance: 755.8
click at [1077, 623] on div "© Mapbox © OpenStreetMap Improve this map" at bounding box center [694, 440] width 1388 height 759
drag, startPoint x: 782, startPoint y: 514, endPoint x: 489, endPoint y: 475, distance: 295.6
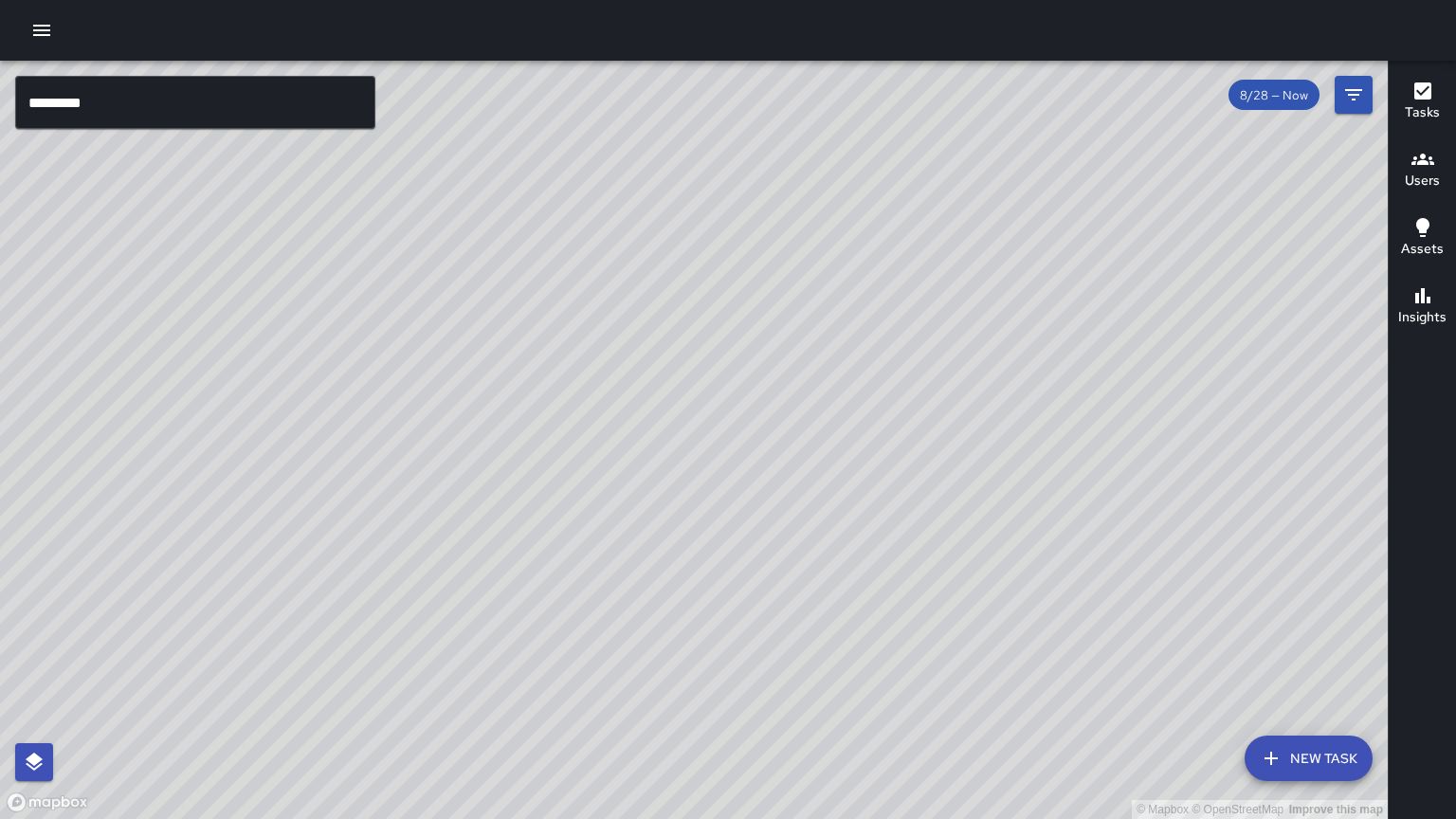
click at [489, 475] on div "© Mapbox © OpenStreetMap Improve this map" at bounding box center [694, 440] width 1388 height 759
click at [633, 424] on div "© Mapbox © OpenStreetMap Improve this map M6 [PERSON_NAME] 6 [STREET_ADDRESS] C…" at bounding box center [694, 440] width 1388 height 759
drag, startPoint x: 654, startPoint y: 510, endPoint x: 588, endPoint y: 561, distance: 83.4
click at [588, 561] on div "© Mapbox © OpenStreetMap Improve this map" at bounding box center [694, 440] width 1388 height 759
drag, startPoint x: 546, startPoint y: 493, endPoint x: 596, endPoint y: 478, distance: 52.2
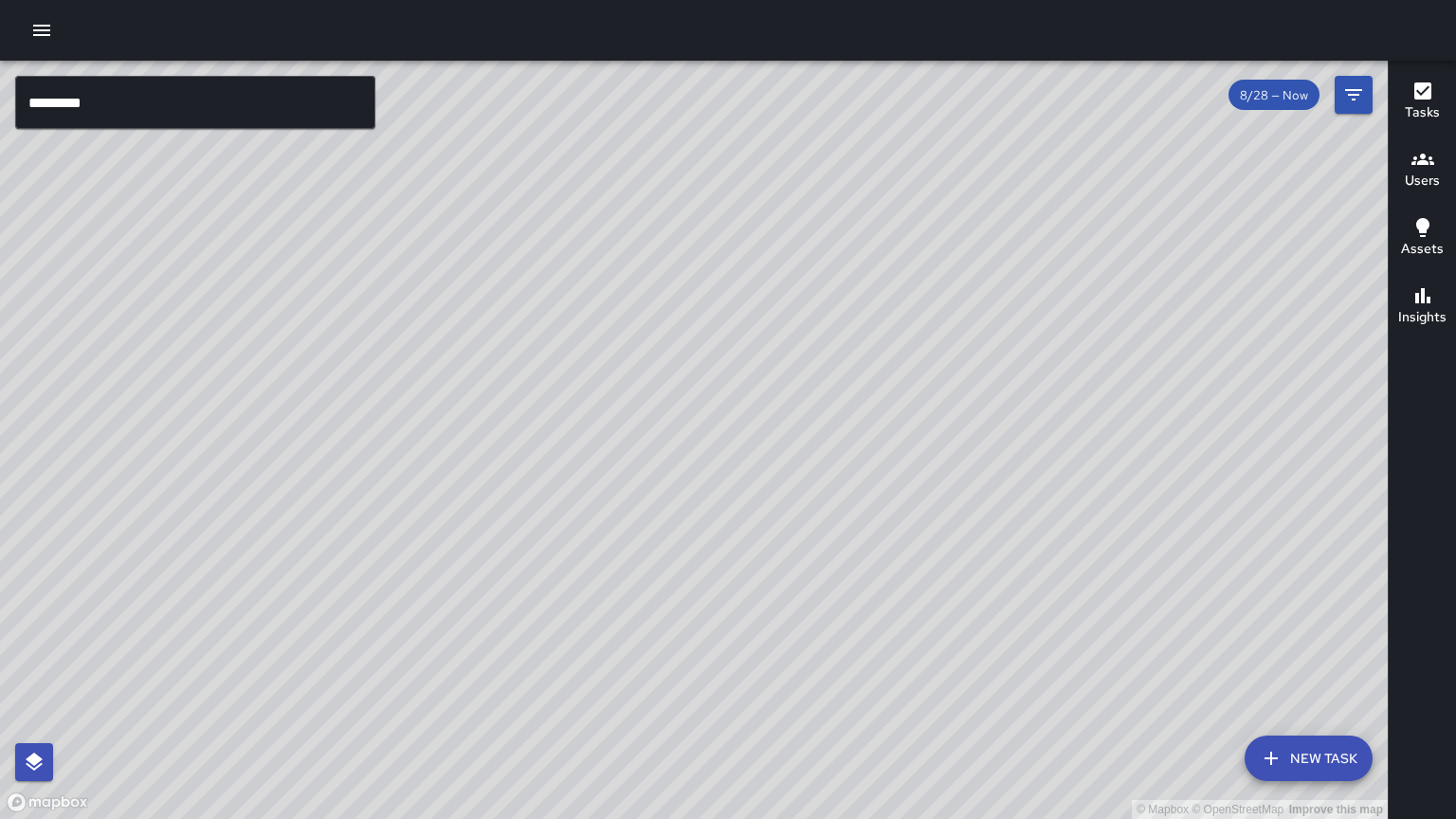
click at [596, 478] on div "© Mapbox © OpenStreetMap Improve this map S5 Sierra [STREET_ADDRESS][PERSON_NAM…" at bounding box center [694, 440] width 1388 height 759
drag, startPoint x: 235, startPoint y: 406, endPoint x: 459, endPoint y: 251, distance: 272.4
click at [460, 251] on div "© Mapbox © OpenStreetMap Improve this map" at bounding box center [694, 440] width 1388 height 759
drag, startPoint x: 608, startPoint y: 533, endPoint x: 535, endPoint y: 493, distance: 83.2
click at [535, 493] on div "© Mapbox © OpenStreetMap Improve this map" at bounding box center [694, 440] width 1388 height 759
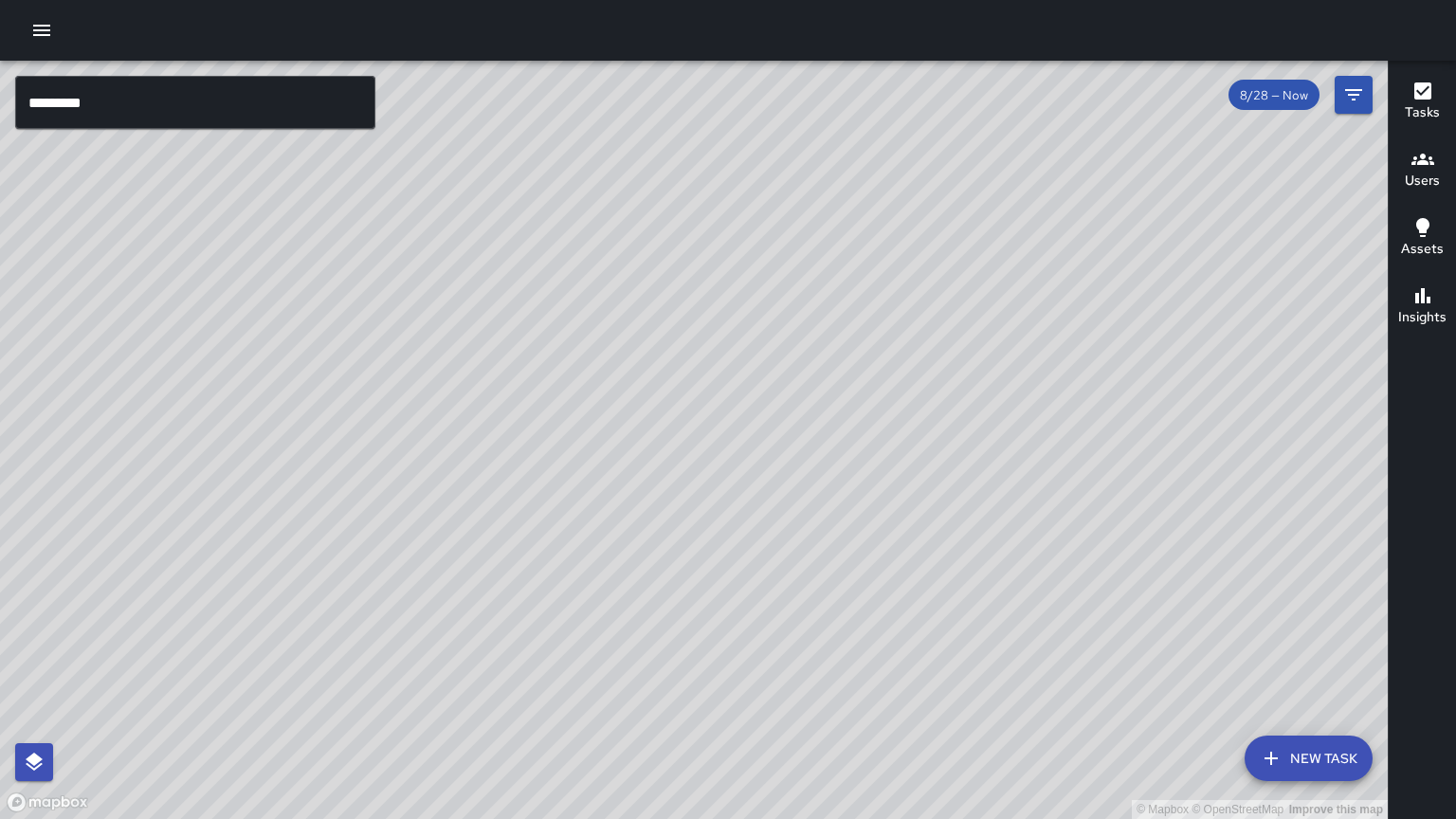
drag, startPoint x: 1100, startPoint y: 484, endPoint x: 627, endPoint y: 460, distance: 473.6
click at [628, 458] on div "© Mapbox © OpenStreetMap Improve this map" at bounding box center [694, 440] width 1388 height 759
drag, startPoint x: 743, startPoint y: 485, endPoint x: 761, endPoint y: 465, distance: 26.9
click at [760, 463] on div "© Mapbox © OpenStreetMap Improve this map" at bounding box center [694, 440] width 1388 height 759
drag, startPoint x: 470, startPoint y: 514, endPoint x: 844, endPoint y: 531, distance: 374.4
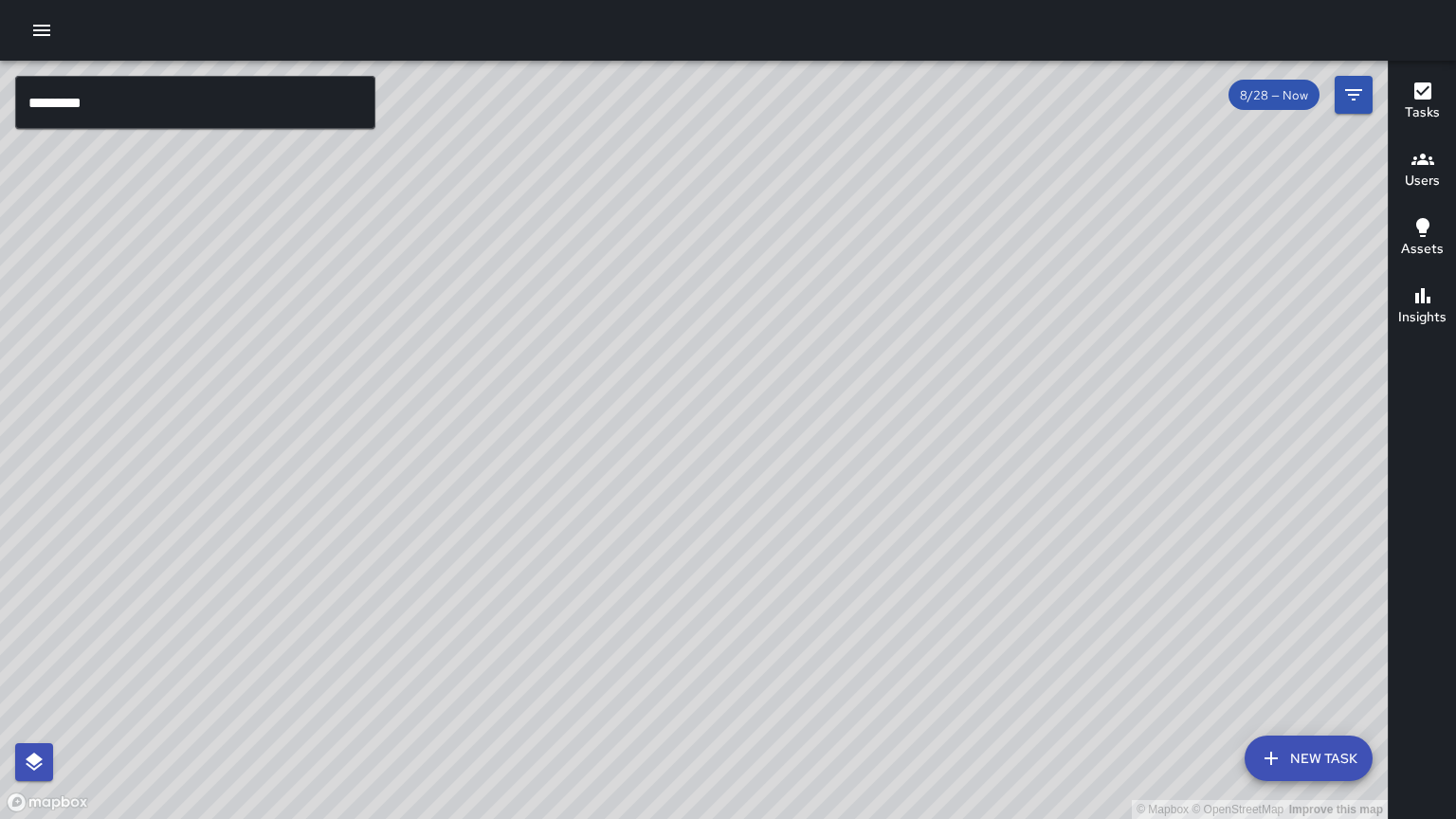
click at [976, 528] on div "© Mapbox © OpenStreetMap Improve this map" at bounding box center [694, 440] width 1388 height 759
drag, startPoint x: 945, startPoint y: 455, endPoint x: 422, endPoint y: 501, distance: 525.0
click at [422, 501] on div "© Mapbox © OpenStreetMap Improve this map" at bounding box center [694, 440] width 1388 height 759
drag, startPoint x: 515, startPoint y: 426, endPoint x: 506, endPoint y: 490, distance: 64.6
click at [506, 490] on div "© Mapbox © OpenStreetMap Improve this map" at bounding box center [694, 440] width 1388 height 759
